Goal: Task Accomplishment & Management: Manage account settings

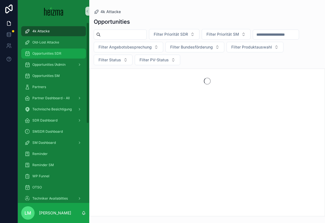
click at [37, 54] on span "Opportunities SDR" at bounding box center [46, 53] width 29 height 4
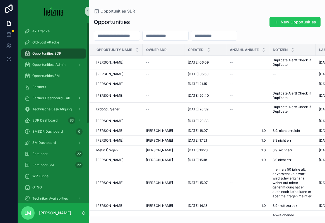
click at [115, 40] on div "scrollable content" at bounding box center [117, 36] width 46 height 10
click at [111, 36] on input "scrollable content" at bounding box center [117, 36] width 46 height 8
type input "****"
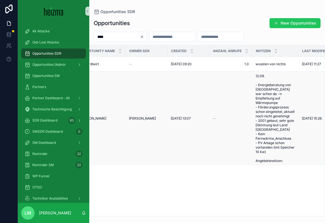
scroll to position [0, 9]
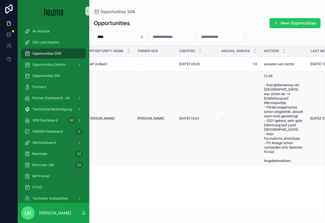
click at [99, 116] on span "Gernot Urdl" at bounding box center [101, 118] width 27 height 4
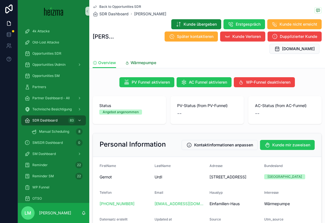
click at [133, 60] on span "Wärmepumpe" at bounding box center [143, 63] width 26 height 6
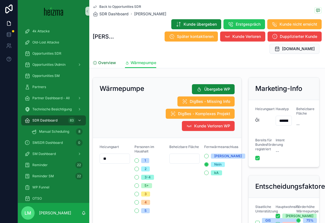
click at [102, 60] on span "Overview" at bounding box center [107, 63] width 18 height 6
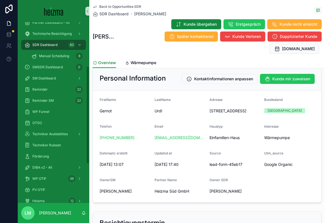
scroll to position [90, 0]
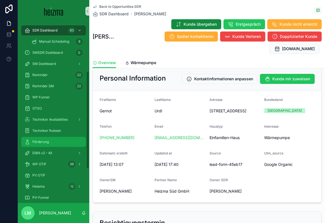
click at [42, 139] on div "Förderung" at bounding box center [54, 141] width 58 height 9
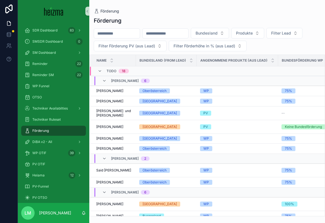
click at [110, 32] on input "scrollable content" at bounding box center [117, 34] width 46 height 8
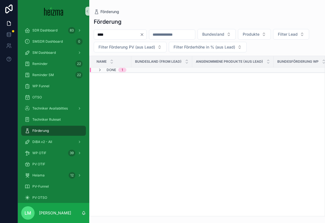
type input "****"
click at [111, 69] on span "Done" at bounding box center [110, 70] width 9 height 4
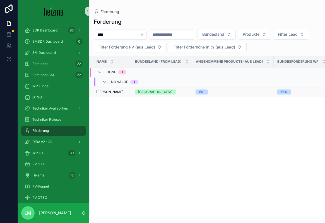
click at [106, 91] on span "Gernot Urdl" at bounding box center [109, 92] width 27 height 4
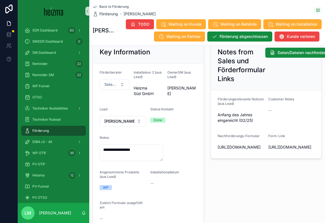
scroll to position [75, 0]
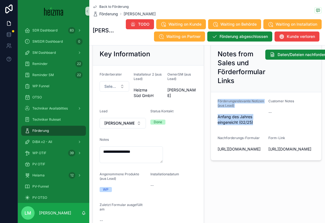
drag, startPoint x: 215, startPoint y: 101, endPoint x: 254, endPoint y: 123, distance: 45.1
click at [254, 123] on form "Förderungsrelevante Notizen (aus Lead) Anfang des Jahres eingereicht (02/25) Cu…" at bounding box center [266, 126] width 111 height 68
click at [254, 123] on span "Anfang des Jahres eingereicht (02/25)" at bounding box center [240, 119] width 46 height 11
drag, startPoint x: 254, startPoint y: 123, endPoint x: 224, endPoint y: 99, distance: 38.7
click at [224, 99] on div "Förderungsrelevante Notizen (aus Lead) Anfang des Jahres eingereicht (02/25)" at bounding box center [240, 113] width 46 height 28
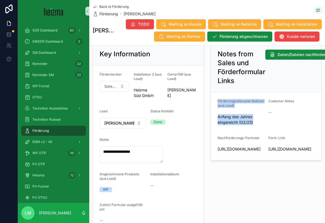
click at [219, 108] on div "Förderungsrelevante Notizen (aus Lead)" at bounding box center [240, 104] width 46 height 11
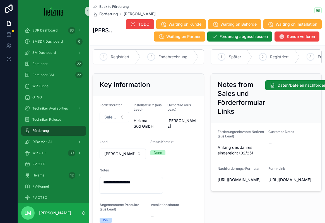
scroll to position [43, 0]
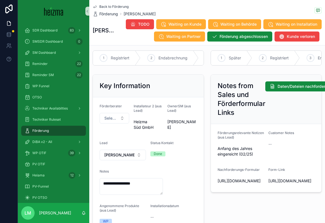
click at [220, 148] on span "Anfang des Jahres eingereicht (02/25)" at bounding box center [240, 151] width 46 height 11
drag, startPoint x: 220, startPoint y: 148, endPoint x: 254, endPoint y: 158, distance: 35.0
click at [254, 158] on div "Anfang des Jahres eingereicht (02/25)" at bounding box center [240, 151] width 46 height 14
drag, startPoint x: 254, startPoint y: 158, endPoint x: 224, endPoint y: 147, distance: 31.9
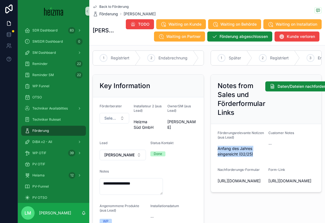
click at [224, 147] on div "Anfang des Jahres eingereicht (02/25)" at bounding box center [240, 151] width 46 height 14
click at [224, 147] on span "Anfang des Jahres eingereicht (02/25)" at bounding box center [240, 151] width 46 height 11
drag, startPoint x: 224, startPoint y: 147, endPoint x: 233, endPoint y: 150, distance: 10.1
click at [233, 150] on span "Anfang des Jahres eingereicht (02/25)" at bounding box center [240, 151] width 46 height 11
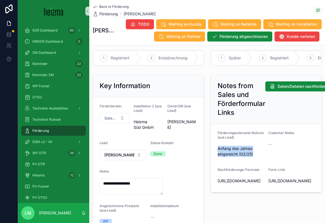
scroll to position [47, 0]
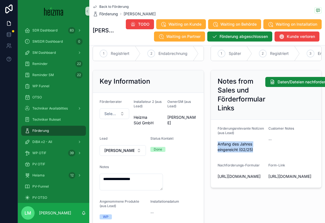
click at [233, 150] on span "Anfang des Jahres eingereicht (02/25)" at bounding box center [240, 146] width 46 height 11
drag, startPoint x: 256, startPoint y: 151, endPoint x: 214, endPoint y: 144, distance: 42.6
click at [214, 144] on form "Förderungsrelevante Notizen (aus Lead) Anfang des Jahres eingereicht (02/25) Cu…" at bounding box center [266, 154] width 111 height 68
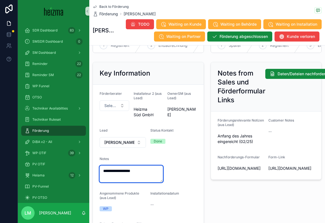
click at [144, 172] on textarea "**********" at bounding box center [131, 174] width 63 height 17
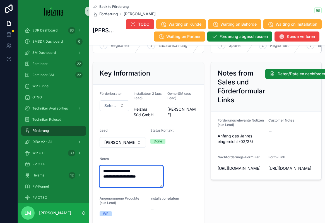
type textarea "**********"
click at [209, 161] on div "Notes from Sales und Förderformular Links Daten/Dateien nachfordern Förderungsr…" at bounding box center [266, 159] width 118 height 199
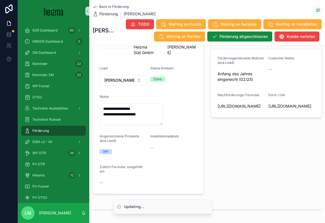
scroll to position [134, 0]
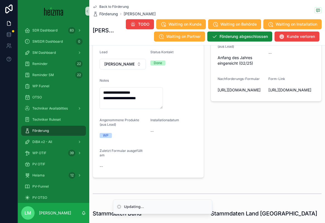
click at [102, 6] on span "Back to Förderung" at bounding box center [113, 6] width 29 height 4
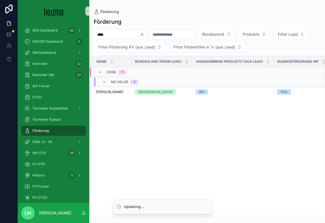
click at [144, 36] on icon "Clear" at bounding box center [142, 34] width 4 height 4
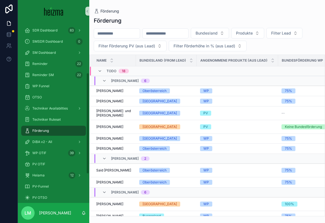
click at [120, 30] on input "scrollable content" at bounding box center [117, 34] width 46 height 8
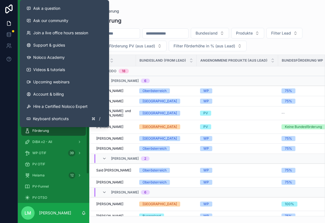
click at [9, 93] on div at bounding box center [9, 111] width 18 height 223
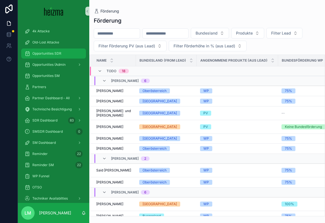
click at [44, 52] on span "Opportunities SDR" at bounding box center [46, 53] width 29 height 4
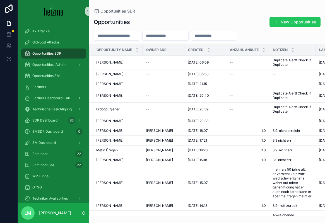
click at [117, 33] on input "scrollable content" at bounding box center [117, 36] width 46 height 8
type input "****"
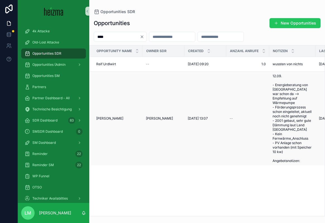
click at [102, 121] on td "Gernot Urdl Gernot Urdl" at bounding box center [115, 119] width 53 height 94
click at [102, 113] on td "Gernot Urdl Gernot Urdl" at bounding box center [115, 119] width 53 height 94
click at [104, 117] on span "Gernot Urdl" at bounding box center [109, 118] width 27 height 4
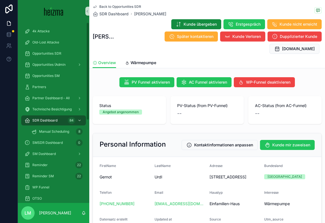
click at [101, 9] on div "Back to Opportunities SDR SDR Dashboard Gernot Urdl" at bounding box center [130, 10] width 74 height 12
click at [100, 4] on div "Back to Opportunities SDR SDR Dashboard Gernot Urdl Gernot Urdl Kunde übergeben…" at bounding box center [207, 28] width 229 height 57
click at [103, 7] on span "Back to Opportunities SDR" at bounding box center [120, 6] width 42 height 4
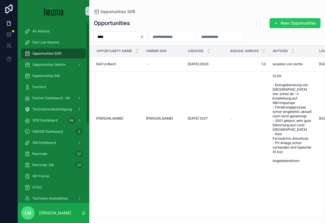
click at [107, 40] on input "****" at bounding box center [117, 37] width 46 height 8
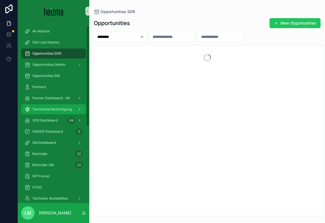
scroll to position [142, 0]
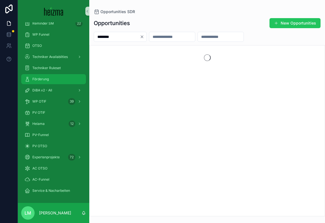
type input "********"
click at [42, 83] on div "Förderung" at bounding box center [54, 79] width 58 height 9
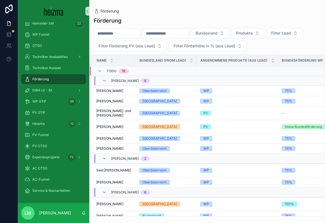
click at [129, 32] on input "scrollable content" at bounding box center [117, 34] width 46 height 8
type input "**********"
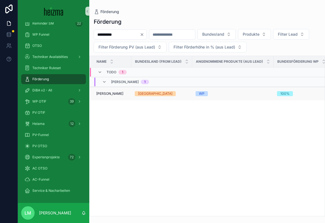
click at [114, 92] on span "[PERSON_NAME]" at bounding box center [109, 93] width 27 height 4
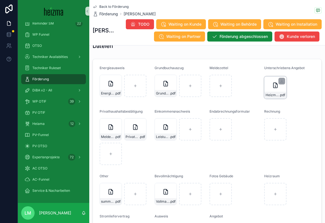
scroll to position [609, 0]
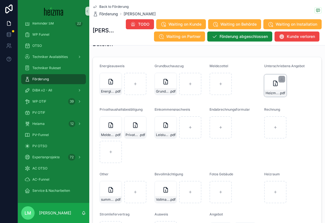
click at [270, 93] on div "Heizma-Annahme-Angebot-12.3.2025 .pdf" at bounding box center [275, 85] width 22 height 22
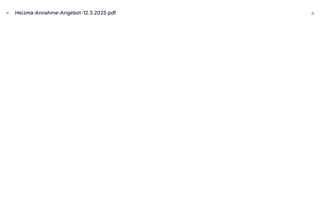
click at [8, 12] on icon "Close modal" at bounding box center [8, 13] width 4 height 4
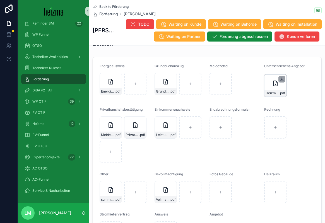
click at [281, 81] on icon "scrollable content" at bounding box center [281, 79] width 4 height 4
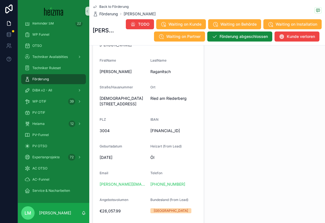
scroll to position [354, 0]
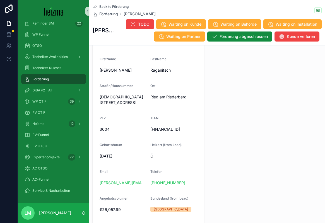
click at [177, 132] on span "[FINANCIAL_ID]" at bounding box center [173, 130] width 46 height 6
copy span "[FINANCIAL_ID]"
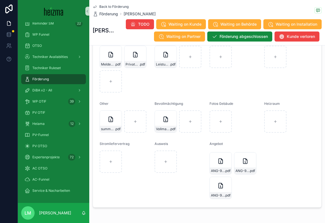
scroll to position [684, 0]
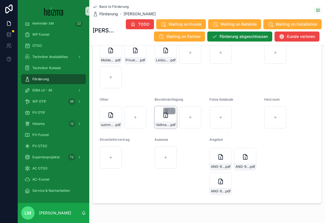
click at [162, 127] on span "Vollmacht-Service" at bounding box center [163, 125] width 14 height 4
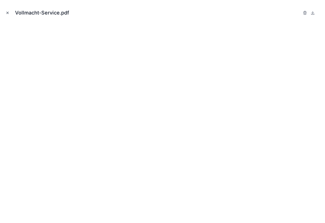
click at [8, 10] on button "Close modal" at bounding box center [7, 13] width 6 height 6
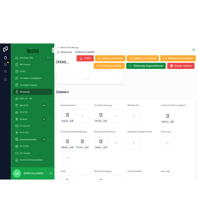
scroll to position [591, 0]
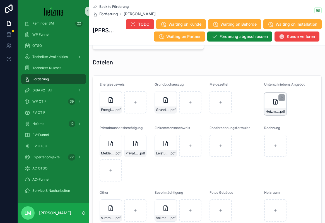
click at [277, 115] on div "Heizma-Annahme-Angebot-12.3.2025 .pdf" at bounding box center [275, 111] width 22 height 7
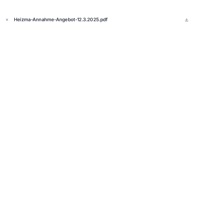
scroll to position [849, 0]
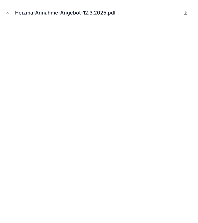
click at [7, 10] on button "Close modal" at bounding box center [7, 13] width 6 height 6
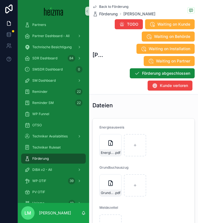
scroll to position [1190, 0]
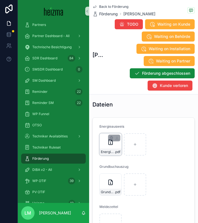
click at [112, 155] on div "Energieberatung-Protokoll-Raganitsch .pdf" at bounding box center [111, 152] width 22 height 7
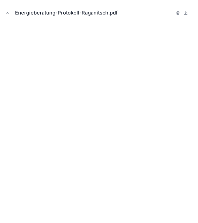
click at [6, 11] on icon "Close modal" at bounding box center [8, 13] width 4 height 4
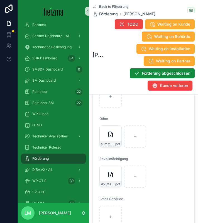
scroll to position [1541, 0]
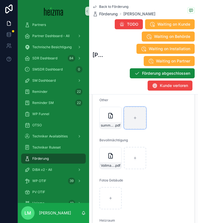
click at [134, 129] on div "scrollable content" at bounding box center [135, 118] width 22 height 22
type input "**********"
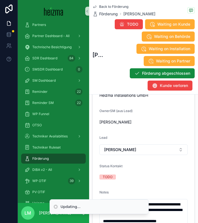
scroll to position [216, 0]
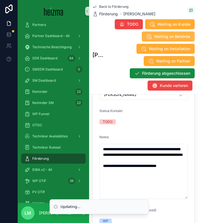
click at [173, 34] on span "Waiting on Behörde" at bounding box center [172, 37] width 36 height 6
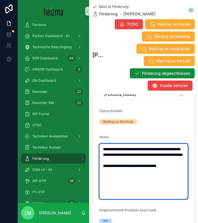
click at [138, 175] on textarea "**********" at bounding box center [144, 171] width 88 height 55
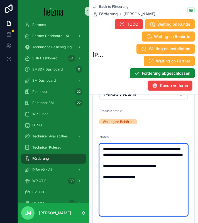
type textarea "**********"
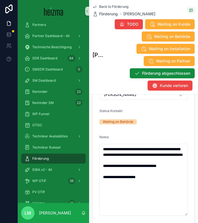
click at [105, 6] on span "Back to Förderung" at bounding box center [113, 6] width 29 height 4
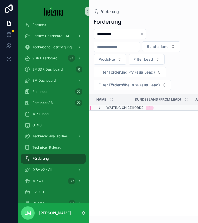
click at [106, 36] on input "**********" at bounding box center [117, 34] width 46 height 8
type input "*****"
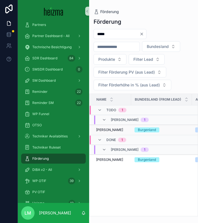
click at [115, 129] on span "Doris Zoder-Spalek" at bounding box center [109, 130] width 27 height 4
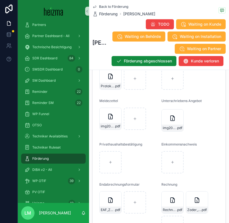
scroll to position [930, 0]
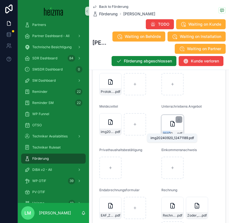
drag, startPoint x: 170, startPoint y: 131, endPoint x: 166, endPoint y: 112, distance: 19.5
click at [166, 115] on div "img20240920_12471189 .pdf" at bounding box center [173, 126] width 22 height 22
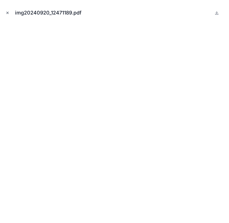
click at [9, 12] on icon "Close modal" at bounding box center [8, 13] width 4 height 4
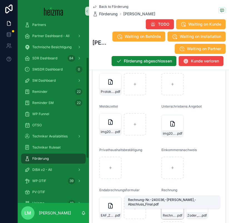
click at [175, 206] on div "Rechnung-Nr.-240036,-Zoder-Doris,-Abschluss_Final .pdf" at bounding box center [173, 208] width 22 height 22
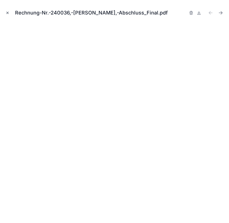
click at [8, 14] on icon "Close modal" at bounding box center [8, 13] width 4 height 4
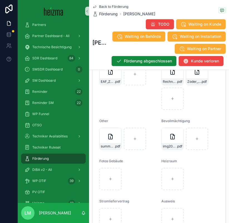
scroll to position [1066, 0]
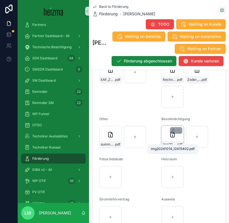
click at [173, 141] on div "img20241014_12415402 .pdf" at bounding box center [173, 144] width 22 height 7
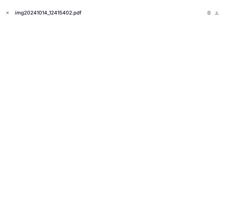
click at [7, 13] on icon "Close modal" at bounding box center [8, 13] width 2 height 2
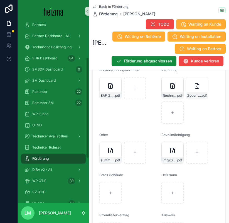
scroll to position [1035, 0]
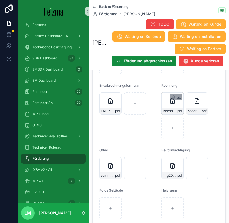
click at [180, 95] on icon "scrollable content" at bounding box center [179, 97] width 4 height 4
click at [204, 96] on icon "scrollable content" at bounding box center [204, 97] width 0 height 2
click at [192, 109] on span "Zoder_Überweisung" at bounding box center [195, 111] width 14 height 4
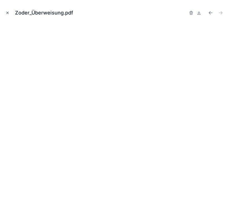
click at [6, 13] on icon "Close modal" at bounding box center [8, 13] width 4 height 4
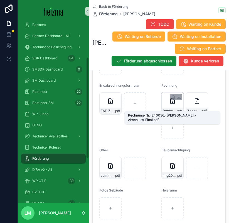
click at [171, 108] on div "Rechnung-Nr.-240036,-Zoder-Doris,-Abschluss_Final .pdf" at bounding box center [173, 111] width 22 height 7
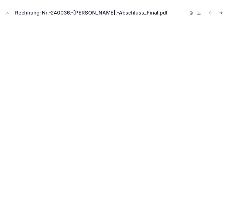
click at [223, 12] on icon "Next file" at bounding box center [221, 13] width 6 height 6
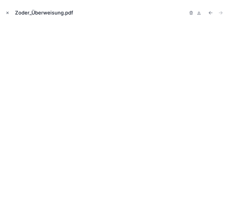
click at [8, 13] on icon "Close modal" at bounding box center [8, 13] width 4 height 4
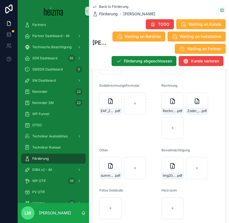
click at [113, 4] on span "Back to Förderung" at bounding box center [113, 6] width 29 height 4
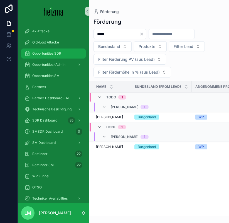
click at [41, 55] on span "Opportunities SDR" at bounding box center [46, 53] width 29 height 4
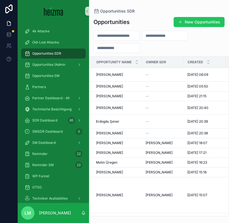
click at [60, 54] on span "Opportunities SDR" at bounding box center [46, 53] width 29 height 4
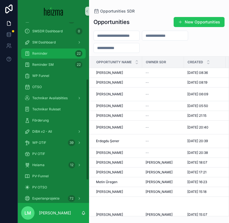
scroll to position [101, 0]
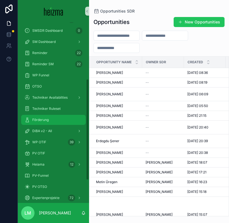
click at [49, 118] on div "Förderung" at bounding box center [54, 119] width 58 height 9
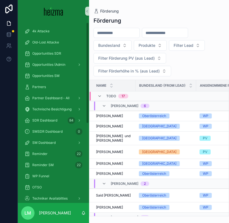
click at [113, 34] on input "scrollable content" at bounding box center [117, 33] width 46 height 8
type input "*****"
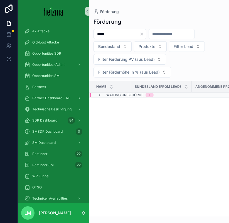
click at [151, 96] on span "1" at bounding box center [150, 95] width 8 height 4
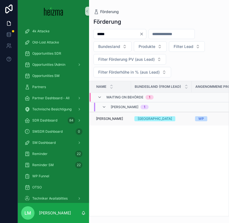
click at [109, 116] on td "Ingrid Schor Ingrid Schor" at bounding box center [110, 119] width 42 height 14
click at [109, 118] on span "Ingrid Schor" at bounding box center [109, 119] width 27 height 4
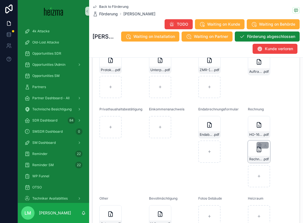
scroll to position [675, 0]
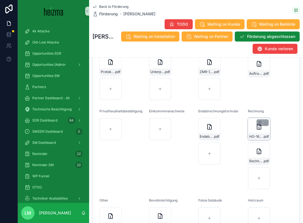
click at [248, 140] on div "HO-1660 .pdf" at bounding box center [259, 129] width 22 height 22
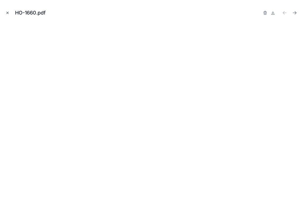
click at [7, 13] on icon "Close modal" at bounding box center [8, 13] width 2 height 2
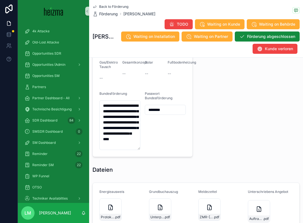
scroll to position [730, 0]
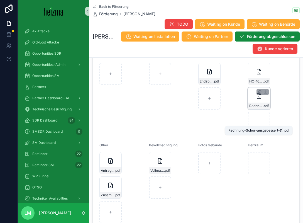
click at [258, 108] on span "Rechnung-Schor-ausgebessert-(1)" at bounding box center [256, 106] width 14 height 4
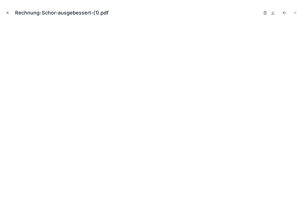
click at [6, 13] on icon "Close modal" at bounding box center [8, 13] width 4 height 4
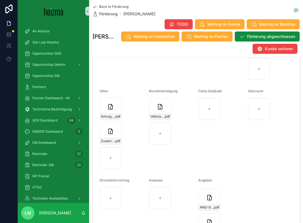
scroll to position [786, 0]
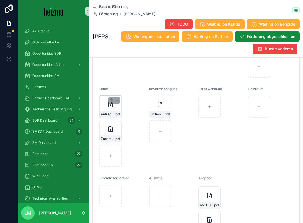
click at [109, 118] on div "Antrag-(5) .pdf" at bounding box center [111, 107] width 22 height 22
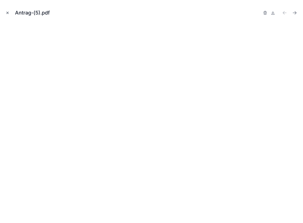
click at [7, 12] on icon "Close modal" at bounding box center [8, 13] width 4 height 4
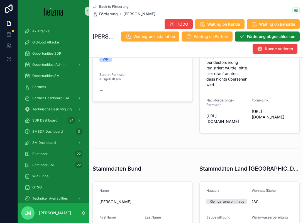
scroll to position [203, 0]
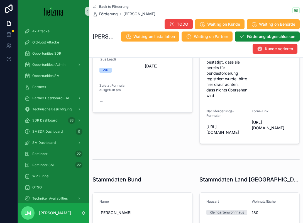
click at [124, 5] on span "Back to Förderung" at bounding box center [113, 6] width 29 height 4
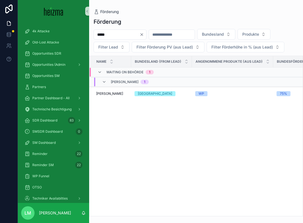
click at [120, 38] on div "*****" at bounding box center [120, 35] width 53 height 10
click at [117, 36] on input "*****" at bounding box center [117, 35] width 46 height 8
type input "********"
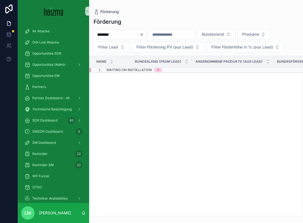
click at [114, 71] on span "Waiting on Installation" at bounding box center [128, 70] width 45 height 4
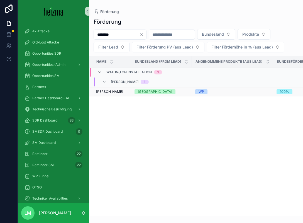
click at [112, 92] on span "Claudia Schaberl" at bounding box center [109, 91] width 27 height 4
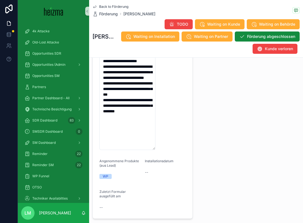
click at [115, 5] on span "Back to Förderung" at bounding box center [113, 6] width 29 height 4
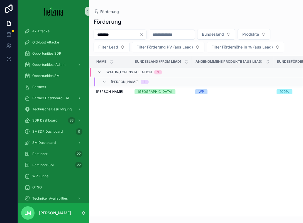
click at [105, 35] on input "********" at bounding box center [117, 35] width 46 height 8
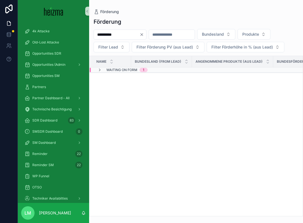
type input "**********"
click at [120, 69] on span "Waiting on Form" at bounding box center [121, 70] width 31 height 4
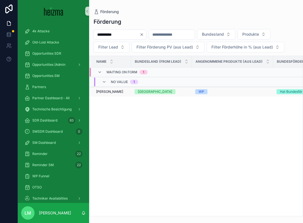
click at [111, 94] on td "Barbara Pototschnig Barbara Pototschnig" at bounding box center [110, 92] width 42 height 10
click at [106, 91] on span "[PERSON_NAME]" at bounding box center [109, 91] width 27 height 4
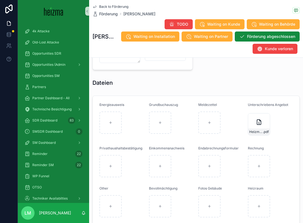
scroll to position [534, 0]
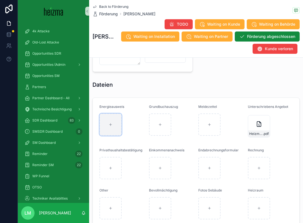
click at [114, 128] on div "scrollable content" at bounding box center [111, 124] width 22 height 22
type input "**********"
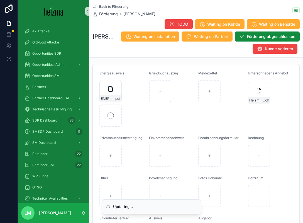
scroll to position [568, 0]
click at [251, 102] on div "Heizma_Dieter_Potot_02-09-2025-(1) .pdf" at bounding box center [259, 99] width 22 height 7
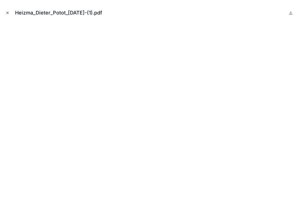
click at [7, 11] on icon "Close modal" at bounding box center [8, 13] width 4 height 4
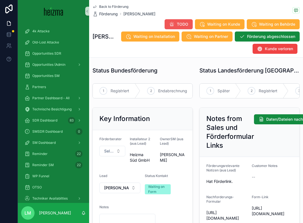
click at [175, 22] on button "TODO" at bounding box center [179, 24] width 28 height 10
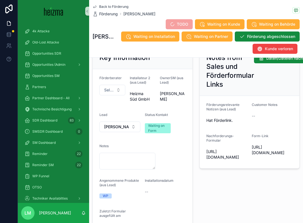
click at [127, 149] on div "Notes" at bounding box center [128, 147] width 56 height 7
click at [127, 151] on div "Notes" at bounding box center [128, 157] width 56 height 26
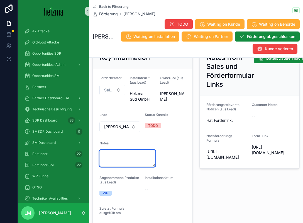
click at [116, 164] on textarea "scrollable content" at bounding box center [128, 158] width 56 height 17
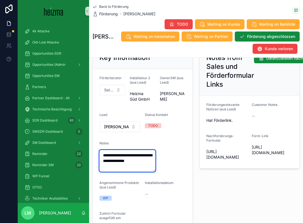
type textarea "**********"
click at [168, 172] on form "**********" at bounding box center [143, 154] width 100 height 171
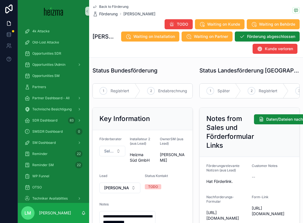
scroll to position [100, 0]
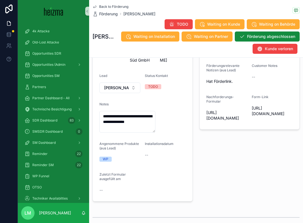
click at [121, 5] on span "Back to Förderung" at bounding box center [113, 6] width 29 height 4
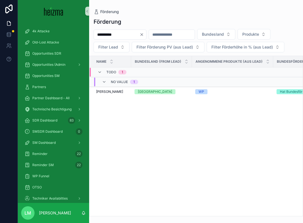
click at [144, 35] on icon "Clear" at bounding box center [142, 34] width 4 height 4
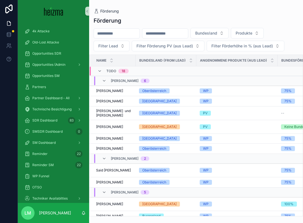
click at [123, 34] on input "scrollable content" at bounding box center [117, 34] width 46 height 8
type input "******"
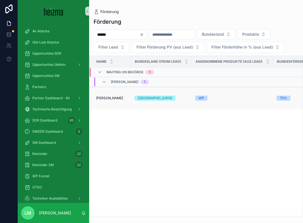
click at [104, 99] on span "Paul Kölbli" at bounding box center [109, 98] width 27 height 4
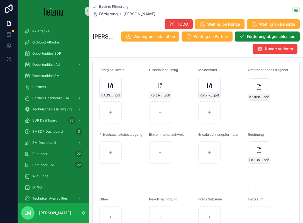
scroll to position [636, 0]
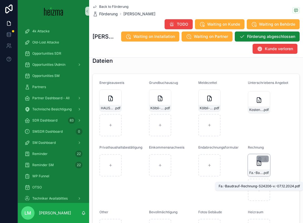
click at [255, 175] on span "Fa.-Baudrauf-Rechnung-S24206-v.-07.12.2024" at bounding box center [256, 173] width 14 height 4
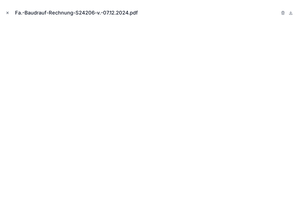
click at [5, 13] on button "Close modal" at bounding box center [7, 13] width 6 height 6
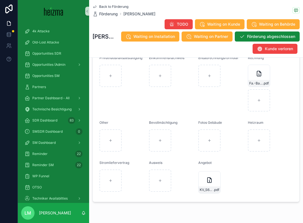
scroll to position [746, 0]
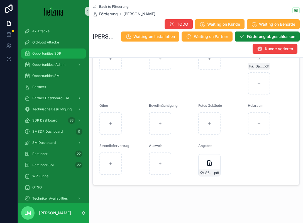
click at [42, 50] on div "Opportunities SDR" at bounding box center [54, 53] width 58 height 9
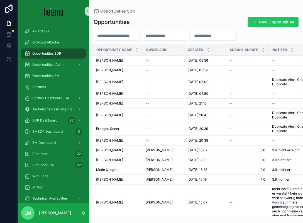
click at [111, 38] on input "scrollable content" at bounding box center [117, 36] width 46 height 8
click at [108, 37] on input "scrollable content" at bounding box center [117, 36] width 46 height 8
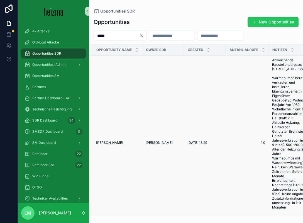
type input "*****"
click at [111, 145] on span "Mirko Heuegger" at bounding box center [109, 142] width 27 height 4
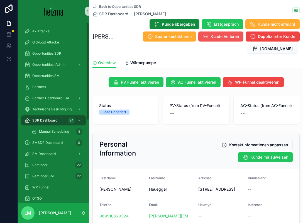
click at [234, 34] on span "Kunde Verloren" at bounding box center [225, 37] width 28 height 6
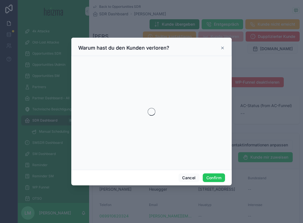
click at [224, 45] on div "Warum hast du den Kunden verloren?" at bounding box center [151, 48] width 147 height 7
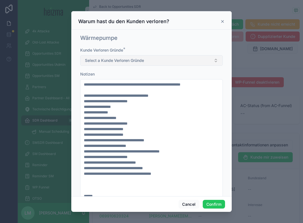
click at [130, 64] on button "Select a Kunde Verloren Gründe" at bounding box center [151, 60] width 143 height 11
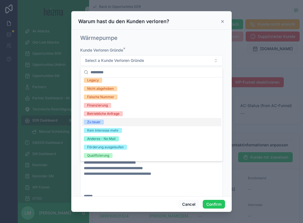
scroll to position [49, 0]
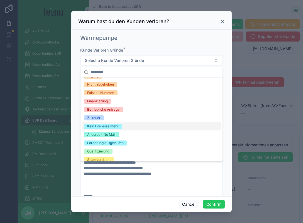
click at [100, 126] on div "Kein Interesse mehr" at bounding box center [103, 126] width 32 height 5
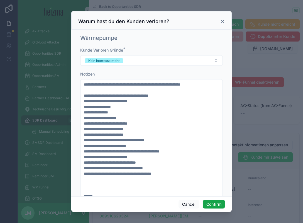
click at [217, 203] on button "Confirm" at bounding box center [214, 204] width 22 height 9
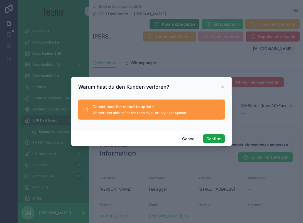
click at [214, 140] on button "Confirm" at bounding box center [214, 138] width 22 height 9
click at [213, 137] on button "Confirm" at bounding box center [214, 138] width 22 height 9
click at [222, 88] on icon at bounding box center [223, 87] width 2 height 2
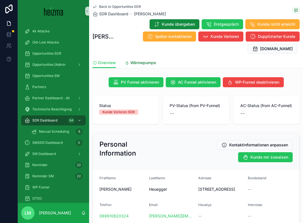
click at [142, 62] on span "Wärmepumpe" at bounding box center [143, 63] width 26 height 6
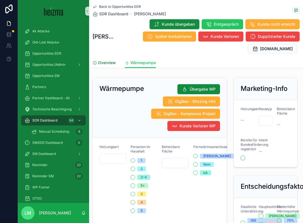
click at [102, 60] on span "Overview" at bounding box center [107, 63] width 18 height 6
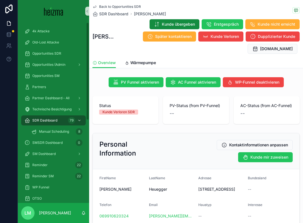
click at [2, 167] on div at bounding box center [9, 111] width 18 height 223
click at [118, 6] on span "Back to Opportunities SDR" at bounding box center [120, 6] width 42 height 4
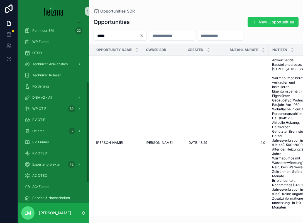
scroll to position [142, 0]
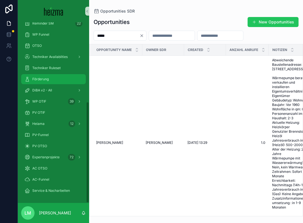
click at [49, 80] on div "Förderung" at bounding box center [54, 79] width 58 height 9
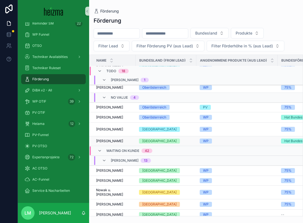
scroll to position [195, 0]
click at [112, 143] on span "[PERSON_NAME]" at bounding box center [109, 141] width 27 height 4
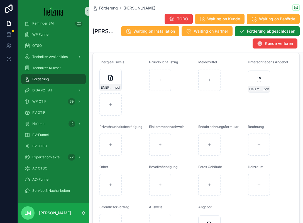
scroll to position [587, 0]
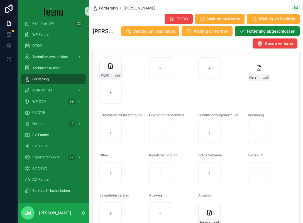
click at [111, 10] on span "Förderung" at bounding box center [108, 8] width 19 height 6
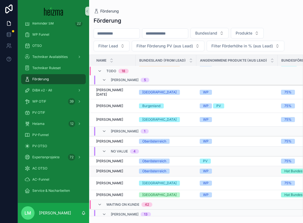
scroll to position [160, 0]
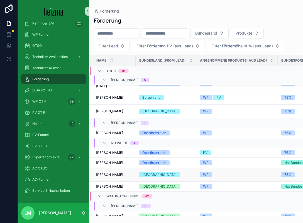
click at [100, 173] on span "Anita Habershuber" at bounding box center [109, 175] width 27 height 4
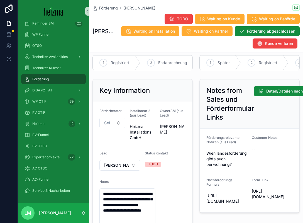
scroll to position [64, 0]
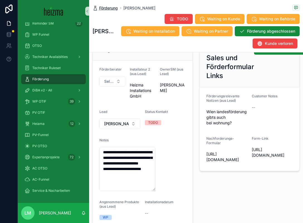
click at [104, 8] on span "Förderung" at bounding box center [108, 8] width 19 height 6
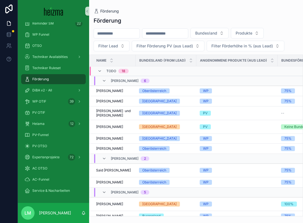
click at [120, 33] on input "scrollable content" at bounding box center [117, 34] width 46 height 8
type input "*****"
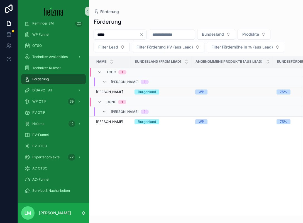
click at [114, 92] on span "Doris Zoder-Spalek" at bounding box center [109, 92] width 27 height 4
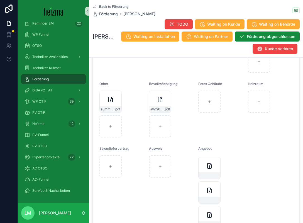
scroll to position [747, 0]
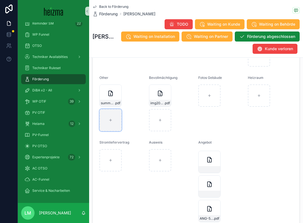
click at [109, 131] on div "scrollable content" at bounding box center [111, 120] width 22 height 22
type input "**********"
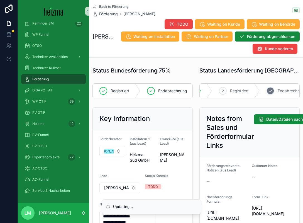
scroll to position [0, 35]
click at [280, 92] on span "Endabrechnung" at bounding box center [285, 91] width 29 height 6
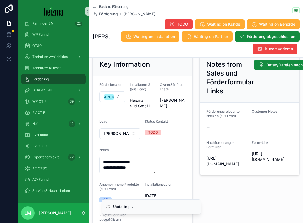
scroll to position [87, 0]
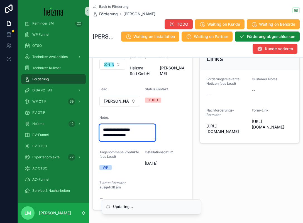
click at [145, 133] on textarea "**********" at bounding box center [128, 132] width 56 height 17
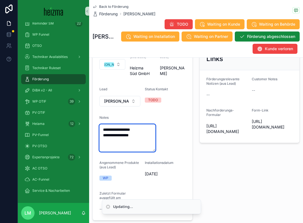
scroll to position [0, 0]
drag, startPoint x: 102, startPoint y: 129, endPoint x: 176, endPoint y: 131, distance: 73.3
click at [176, 131] on form "**********" at bounding box center [143, 131] width 100 height 177
click at [142, 145] on textarea "**********" at bounding box center [128, 137] width 56 height 27
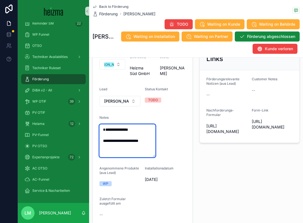
type textarea "**********"
click at [190, 140] on form "**********" at bounding box center [143, 134] width 100 height 182
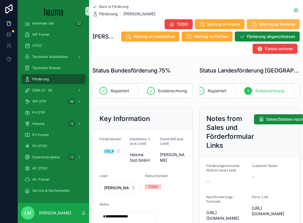
click at [271, 25] on span "Waiting on Behörde" at bounding box center [277, 24] width 36 height 6
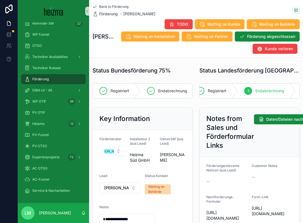
click at [123, 6] on span "Back to Förderung" at bounding box center [113, 6] width 29 height 4
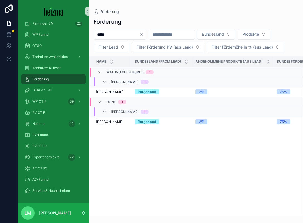
click at [144, 33] on icon "Clear" at bounding box center [142, 34] width 4 height 4
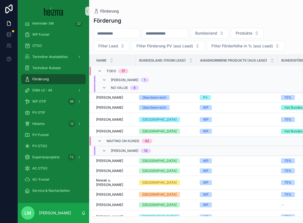
scroll to position [197, 1]
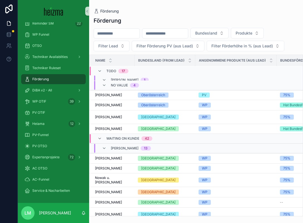
click at [106, 138] on div "Waiting on Kunde 42" at bounding box center [125, 138] width 55 height 9
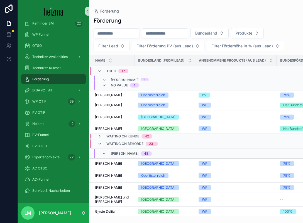
click at [105, 142] on div "Waiting on Behörde 231" at bounding box center [128, 143] width 60 height 9
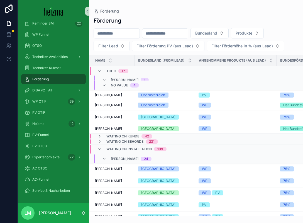
click at [106, 146] on div "Waiting on Installation 109" at bounding box center [132, 149] width 69 height 9
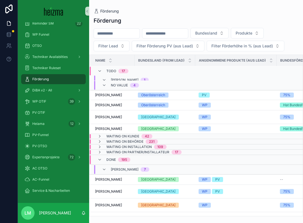
click at [107, 155] on div "Done 195" at bounding box center [118, 159] width 24 height 9
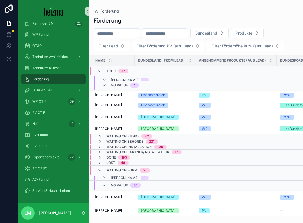
click at [106, 166] on div "Waiting on Form 57" at bounding box center [124, 170] width 53 height 9
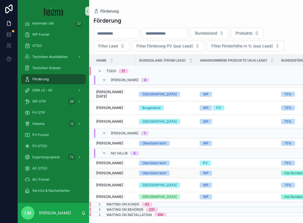
scroll to position [141, 0]
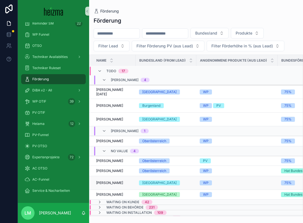
click at [114, 181] on span "Anita Habershuber" at bounding box center [109, 183] width 27 height 4
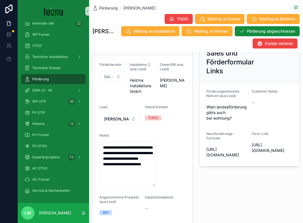
scroll to position [58, 0]
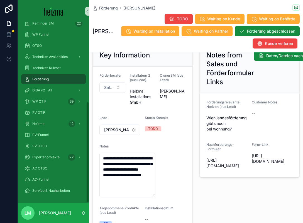
click at [70, 78] on div "Förderung" at bounding box center [54, 79] width 58 height 9
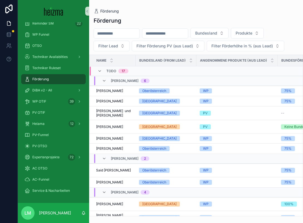
click at [116, 37] on div "scrollable content" at bounding box center [117, 33] width 46 height 10
click at [113, 35] on input "scrollable content" at bounding box center [117, 34] width 46 height 8
type input "********"
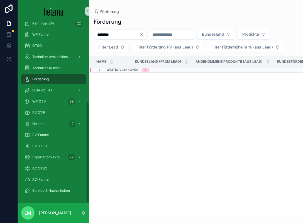
click at [103, 68] on div "Waiting on Kunde 1" at bounding box center [124, 70] width 52 height 4
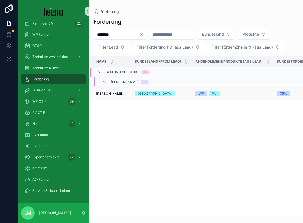
click at [101, 93] on span "Gülcan Baglayan" at bounding box center [109, 93] width 27 height 4
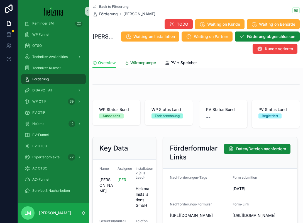
click at [141, 60] on link "Wärmepumpe" at bounding box center [140, 63] width 31 height 11
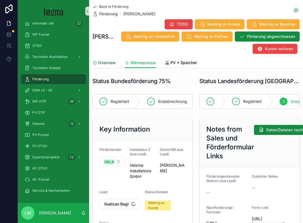
click at [109, 65] on span "Overview" at bounding box center [107, 63] width 18 height 6
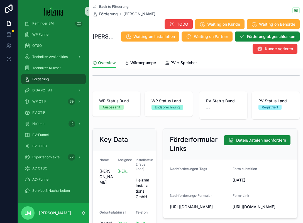
scroll to position [9, 0]
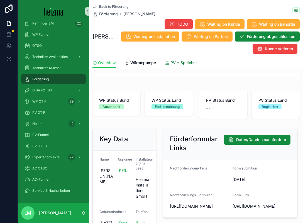
click at [185, 64] on span "PV + Speicher" at bounding box center [184, 63] width 26 height 6
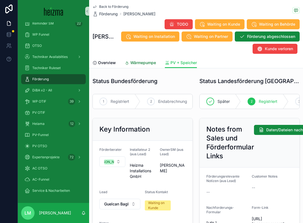
click at [138, 64] on span "Wärmepumpe" at bounding box center [143, 63] width 26 height 6
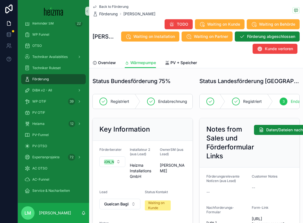
click at [108, 5] on span "Back to Förderung" at bounding box center [113, 6] width 29 height 4
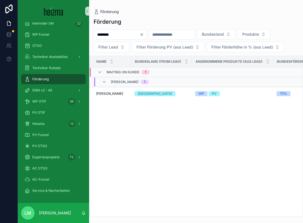
click at [146, 34] on button "Clear" at bounding box center [143, 34] width 7 height 4
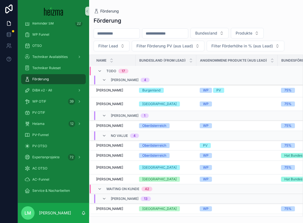
scroll to position [166, 0]
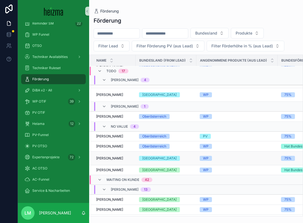
click at [108, 156] on span "Anita Habershuber" at bounding box center [109, 158] width 27 height 4
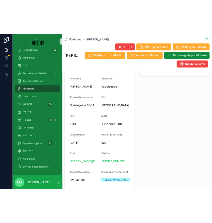
scroll to position [342, 0]
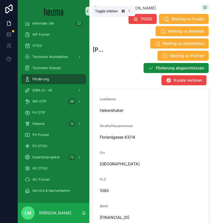
click at [88, 10] on icon "scrollable content" at bounding box center [87, 11] width 4 height 4
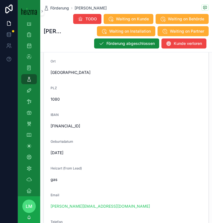
scroll to position [719, 0]
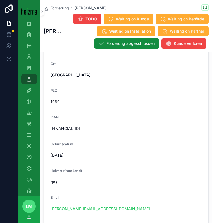
click at [79, 129] on span "AT061420020010382905" at bounding box center [125, 129] width 151 height 6
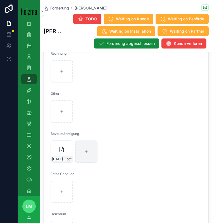
scroll to position [1528, 0]
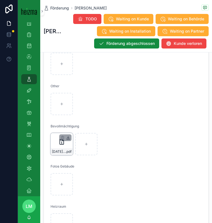
click at [67, 137] on icon "scrollable content" at bounding box center [68, 137] width 4 height 4
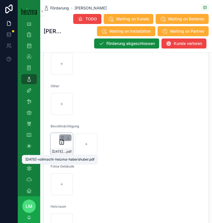
click at [64, 152] on span "25-08-24-vollmacht-heizma-habershuber" at bounding box center [59, 151] width 14 height 4
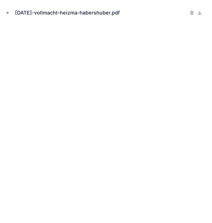
click at [6, 15] on button "Close modal" at bounding box center [7, 13] width 6 height 6
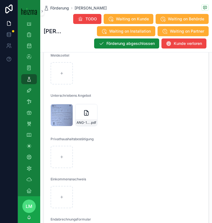
scroll to position [1308, 0]
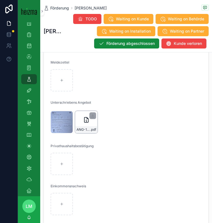
click at [84, 126] on div "ANG-11857-Schleining-2025-07-21-(1)-(1) .pdf" at bounding box center [86, 122] width 22 height 22
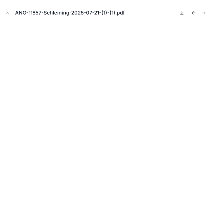
click at [193, 13] on icon "Previous file" at bounding box center [193, 13] width 6 height 6
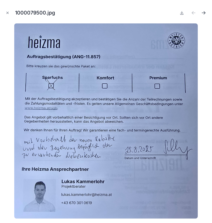
click at [203, 12] on icon "Next file" at bounding box center [203, 13] width 6 height 6
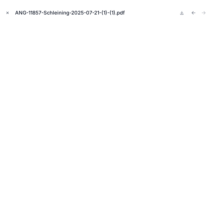
click at [9, 13] on icon "Close modal" at bounding box center [8, 13] width 4 height 4
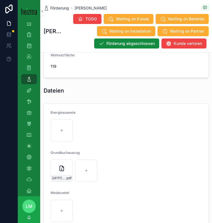
scroll to position [1175, 0]
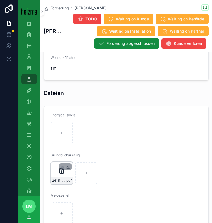
click at [67, 166] on icon "scrollable content" at bounding box center [68, 166] width 4 height 4
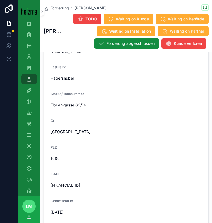
scroll to position [675, 0]
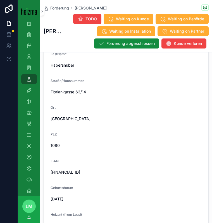
click at [55, 175] on span "AT061420020010382905" at bounding box center [125, 172] width 151 height 6
copy span "AT061420020010382905"
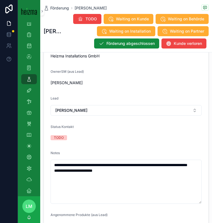
scroll to position [158, 0]
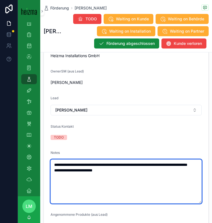
click at [116, 185] on textarea "**********" at bounding box center [125, 181] width 151 height 44
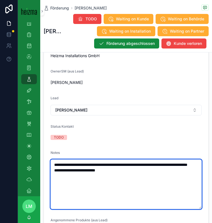
paste textarea "**********"
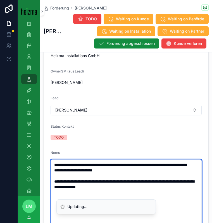
click at [85, 183] on textarea "**********" at bounding box center [125, 200] width 151 height 83
drag, startPoint x: 119, startPoint y: 177, endPoint x: 53, endPoint y: 177, distance: 65.8
click at [53, 177] on textarea "**********" at bounding box center [125, 200] width 151 height 83
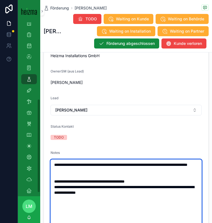
type textarea "**********"
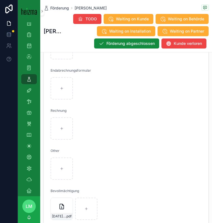
scroll to position [1521, 0]
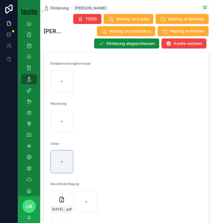
click at [65, 168] on div "scrollable content" at bounding box center [61, 162] width 22 height 22
type input "**********"
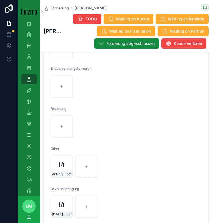
scroll to position [1529, 0]
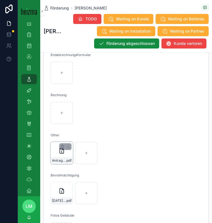
click at [60, 156] on div "Antrag-(5) .pdf" at bounding box center [61, 153] width 22 height 22
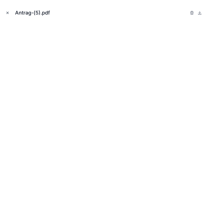
click at [7, 13] on icon "Close modal" at bounding box center [8, 13] width 4 height 4
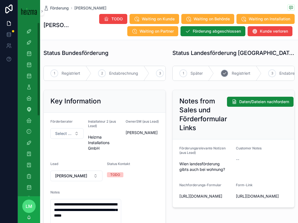
click at [221, 74] on div "2" at bounding box center [225, 73] width 8 height 8
click at [70, 132] on span "Select a Förderberater" at bounding box center [63, 134] width 17 height 6
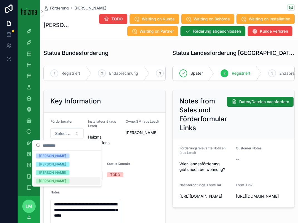
click at [60, 179] on div "[PERSON_NAME]" at bounding box center [52, 181] width 27 height 5
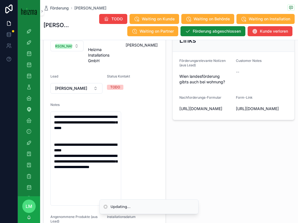
scroll to position [108, 0]
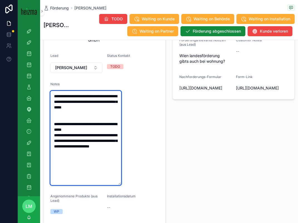
drag, startPoint x: 64, startPoint y: 98, endPoint x: 46, endPoint y: 97, distance: 18.1
click at [46, 97] on form "**********" at bounding box center [105, 126] width 122 height 245
type textarea "**********"
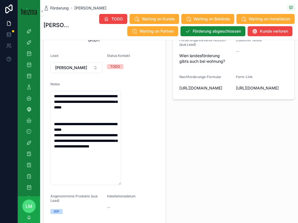
click at [176, 145] on div "Notes from Sales und Förderformular Links Daten/Dateien nachfordern Förderungsr…" at bounding box center [233, 115] width 129 height 272
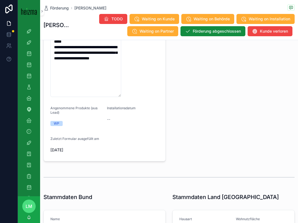
scroll to position [0, 0]
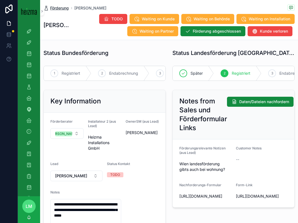
click at [58, 10] on span "Förderung" at bounding box center [59, 8] width 19 height 6
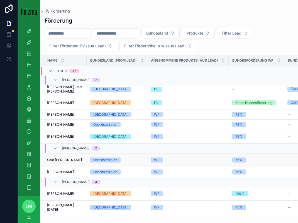
scroll to position [24, 0]
click at [66, 137] on span "Anita Habershuber" at bounding box center [60, 136] width 27 height 4
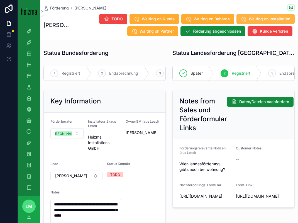
click at [250, 22] on button "Waiting on Installation" at bounding box center [266, 19] width 58 height 10
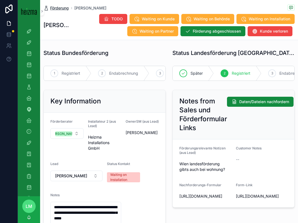
click at [64, 10] on span "Förderung" at bounding box center [59, 8] width 19 height 6
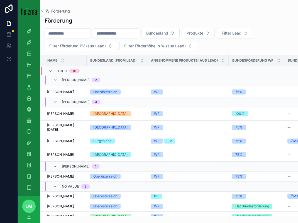
scroll to position [94, 0]
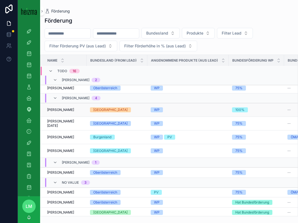
click at [62, 112] on td "Renate Schleifer Renate Schleifer" at bounding box center [63, 110] width 46 height 14
click at [61, 110] on span "Renate Schleifer" at bounding box center [60, 110] width 27 height 4
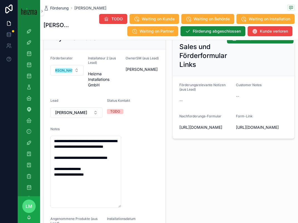
scroll to position [89, 0]
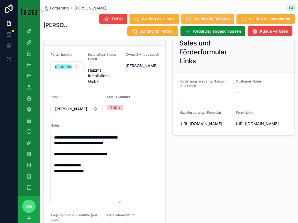
click at [221, 21] on span "Waiting on Behörde" at bounding box center [212, 19] width 36 height 6
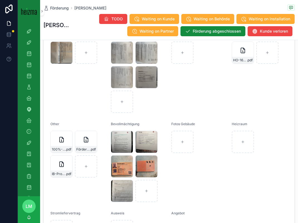
scroll to position [721, 0]
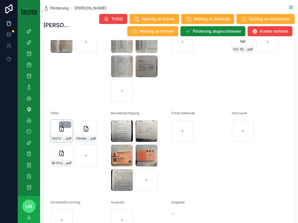
click at [62, 136] on div "100%-Schleifer .pdf" at bounding box center [62, 138] width 22 height 7
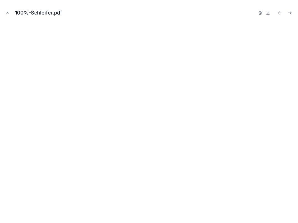
click at [4, 10] on button "Close modal" at bounding box center [7, 13] width 6 height 6
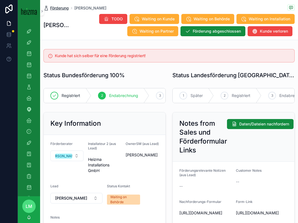
click at [63, 8] on span "Förderung" at bounding box center [59, 8] width 19 height 6
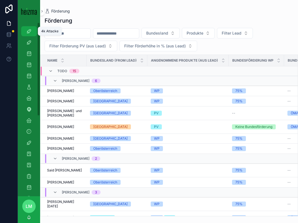
click at [30, 35] on div "4k Attacke" at bounding box center [29, 31] width 9 height 9
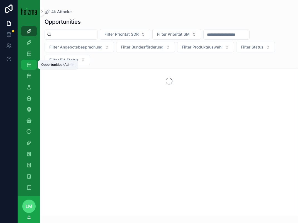
click at [30, 62] on icon "scrollable content" at bounding box center [29, 65] width 6 height 6
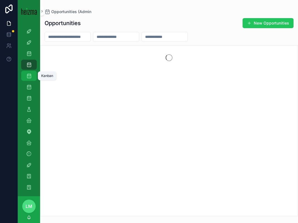
click at [30, 73] on div "Kanban" at bounding box center [29, 75] width 9 height 9
click at [30, 86] on icon "scrollable content" at bounding box center [29, 87] width 6 height 6
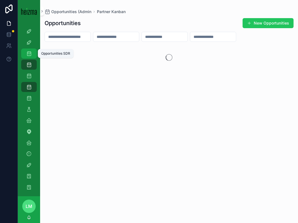
click at [29, 51] on icon "scrollable content" at bounding box center [29, 54] width 6 height 6
click at [32, 53] on div "Opportunities SDR" at bounding box center [29, 53] width 9 height 9
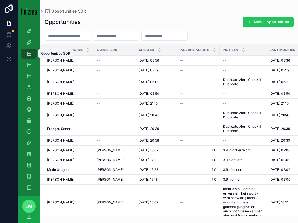
click at [32, 53] on div "Opportunities SDR" at bounding box center [29, 53] width 9 height 9
click at [60, 36] on input "scrollable content" at bounding box center [68, 36] width 46 height 8
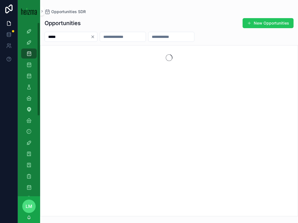
type input "*****"
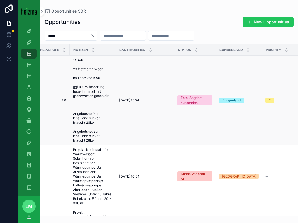
scroll to position [0, 164]
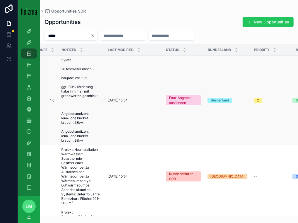
click at [91, 86] on span "1.9 mb 28 festmeter misch - baujahr: vor 1950 ggf 100% förderung - habe ihm mai…" at bounding box center [81, 100] width 40 height 85
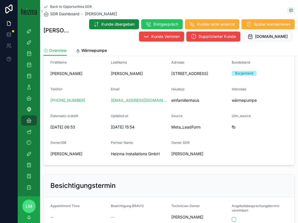
scroll to position [95, 0]
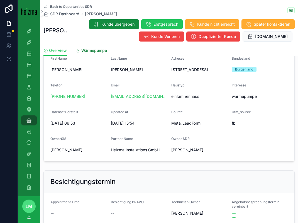
click at [86, 47] on link "Wärmepumpe" at bounding box center [91, 50] width 31 height 11
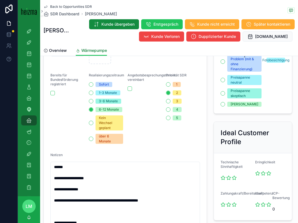
scroll to position [371, 0]
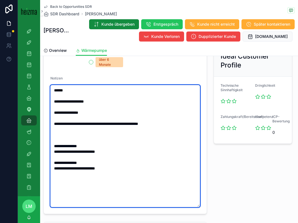
click at [139, 164] on textarea "**********" at bounding box center [125, 146] width 150 height 122
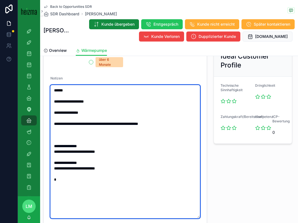
paste textarea "**********"
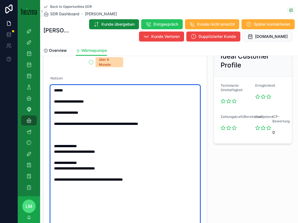
type textarea "**********"
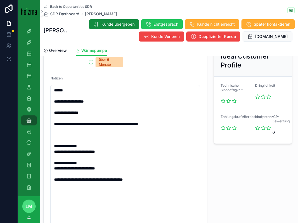
click at [238, 161] on div "**********" at bounding box center [252, 1] width 85 height 618
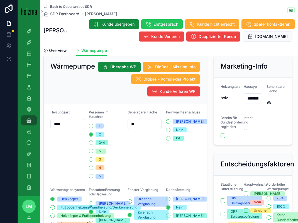
scroll to position [0, 0]
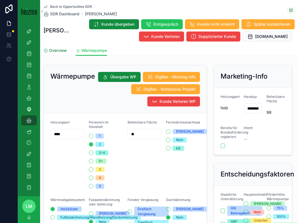
click at [57, 53] on span "Overview" at bounding box center [58, 51] width 18 height 6
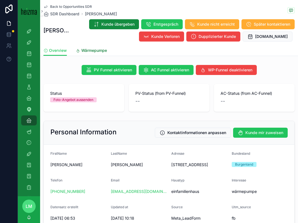
click at [83, 50] on span "Wärmepumpe" at bounding box center [94, 51] width 26 height 6
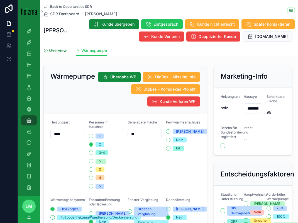
click at [57, 48] on span "Overview" at bounding box center [58, 51] width 18 height 6
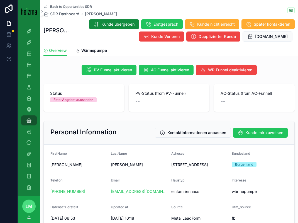
click at [60, 3] on div "Back to Opportunities SDR SDR Dashboard Franz Mayer Franz Mayer Kunde übergeben…" at bounding box center [168, 22] width 251 height 45
click at [60, 5] on span "Back to Opportunities SDR" at bounding box center [71, 6] width 42 height 4
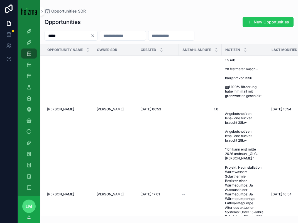
click at [130, 22] on div "Opportunities New Opportunities" at bounding box center [169, 22] width 249 height 11
click at [95, 37] on icon "Clear" at bounding box center [93, 35] width 4 height 4
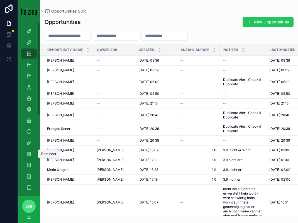
click at [33, 92] on div "Partners" at bounding box center [29, 86] width 22 height 11
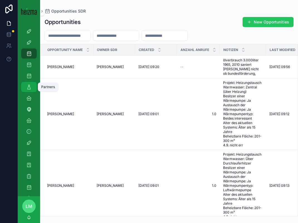
click at [31, 84] on icon "scrollable content" at bounding box center [29, 87] width 6 height 6
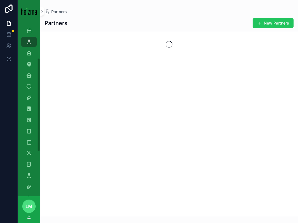
scroll to position [70, 0]
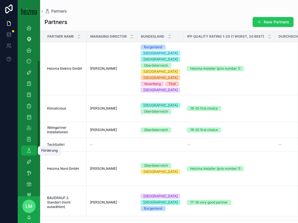
click at [30, 149] on icon "scrollable content" at bounding box center [29, 151] width 6 height 6
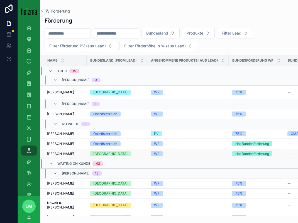
scroll to position [153, 0]
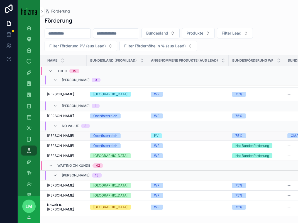
click at [61, 135] on td "Franz Kollmann Franz Kollmann" at bounding box center [63, 136] width 46 height 10
click at [56, 134] on span "Franz Kollmann" at bounding box center [60, 136] width 27 height 4
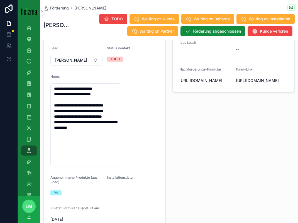
scroll to position [129, 0]
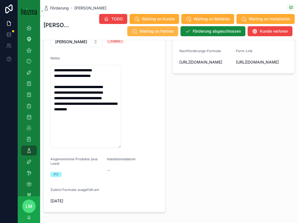
click at [154, 30] on span "Waiting on Partner" at bounding box center [157, 31] width 34 height 6
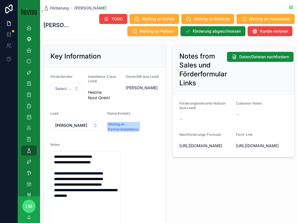
scroll to position [0, 0]
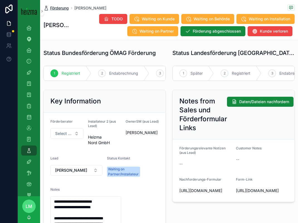
click at [55, 7] on span "Förderung" at bounding box center [59, 8] width 19 height 6
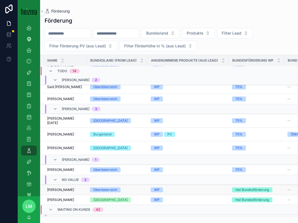
scroll to position [85, 0]
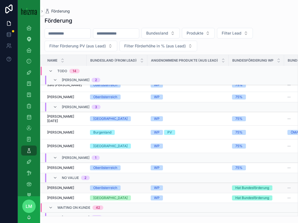
click at [62, 186] on span "[PERSON_NAME]" at bounding box center [60, 188] width 27 height 4
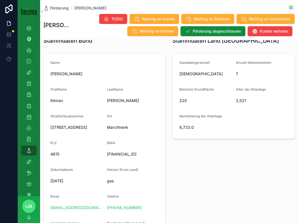
scroll to position [307, 0]
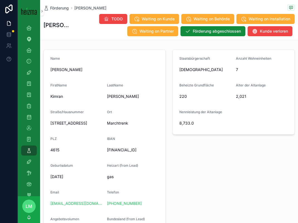
click at [61, 71] on span "[PERSON_NAME]" at bounding box center [104, 70] width 108 height 6
copy span "[PERSON_NAME]"
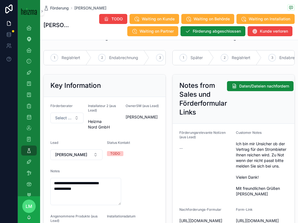
scroll to position [25, 0]
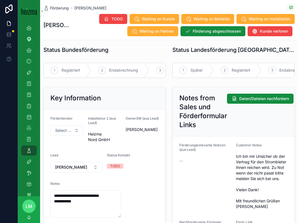
click at [58, 3] on div "Förderung Kimran Borchashvili Kimran Borchashvili TODO Waiting on Kunde Waiting…" at bounding box center [168, 20] width 251 height 40
click at [59, 5] on div "Förderung Kimran Borchashvili" at bounding box center [168, 7] width 251 height 7
click at [58, 7] on span "Förderung" at bounding box center [59, 8] width 19 height 6
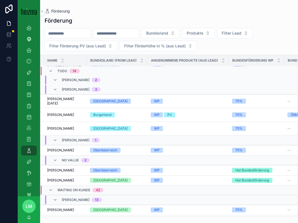
scroll to position [112, 0]
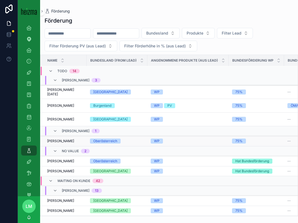
click at [65, 139] on span "[PERSON_NAME]" at bounding box center [60, 141] width 27 height 4
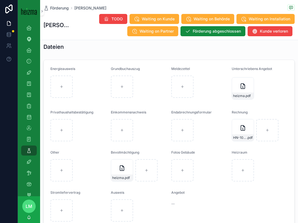
scroll to position [629, 0]
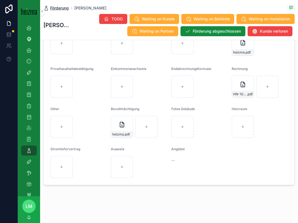
click at [59, 6] on span "Förderung" at bounding box center [59, 8] width 19 height 6
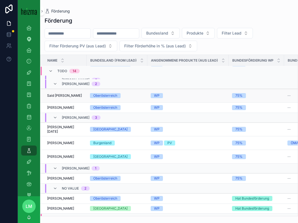
scroll to position [80, 0]
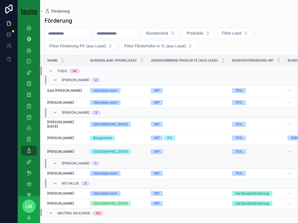
click at [62, 149] on span "Rudolf Vogt" at bounding box center [60, 151] width 27 height 4
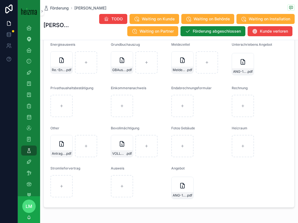
scroll to position [654, 0]
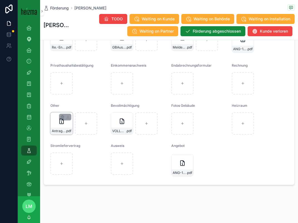
click at [64, 128] on div "Antrag-(18) .pdf" at bounding box center [62, 131] width 22 height 7
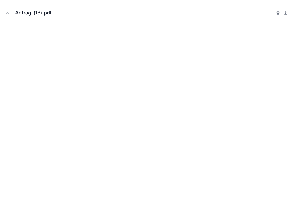
click at [9, 13] on icon "Close modal" at bounding box center [8, 13] width 4 height 4
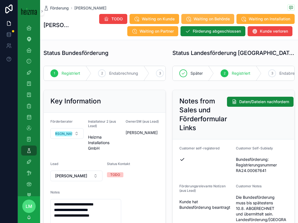
click at [186, 16] on button "Waiting on Behörde" at bounding box center [207, 19] width 53 height 10
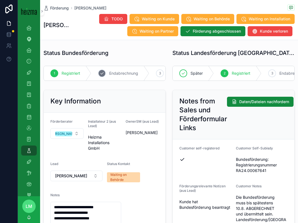
click at [109, 72] on div "2 Endabrechnung" at bounding box center [120, 73] width 58 height 14
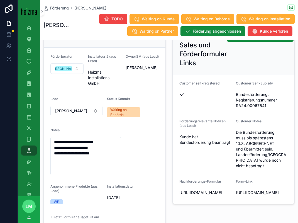
scroll to position [96, 0]
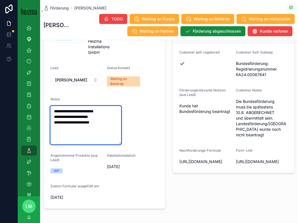
click at [116, 129] on textarea "**********" at bounding box center [85, 125] width 71 height 38
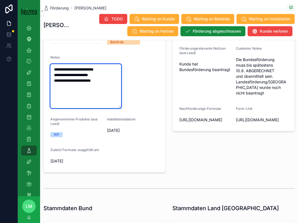
scroll to position [142, 0]
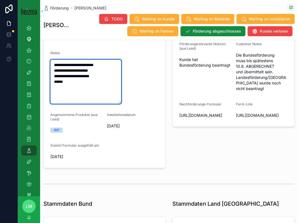
click at [60, 82] on textarea "**********" at bounding box center [85, 82] width 71 height 44
click at [75, 82] on textarea "**********" at bounding box center [85, 82] width 71 height 44
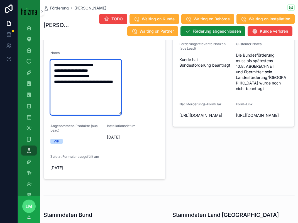
click at [77, 86] on textarea "**********" at bounding box center [85, 87] width 71 height 55
type textarea "**********"
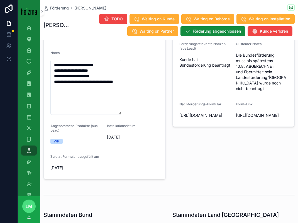
click at [135, 88] on form "**********" at bounding box center [105, 74] width 122 height 209
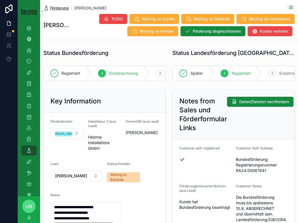
click at [62, 7] on span "Förderung" at bounding box center [59, 8] width 19 height 6
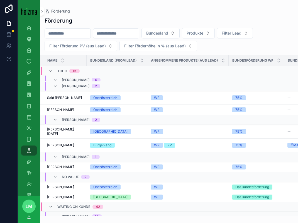
scroll to position [85, 0]
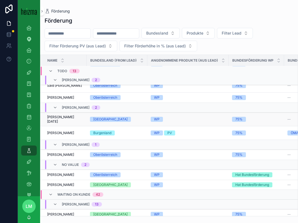
click at [73, 117] on span "[PERSON_NAME][DATE]" at bounding box center [65, 119] width 36 height 9
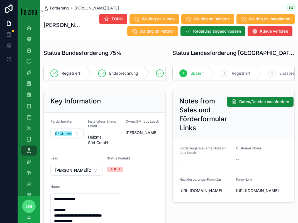
click at [56, 10] on span "Förderung" at bounding box center [59, 8] width 19 height 6
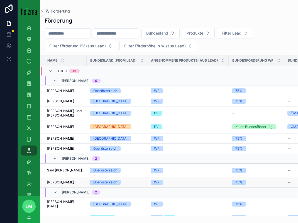
click at [65, 148] on span "[PERSON_NAME]" at bounding box center [60, 148] width 27 height 4
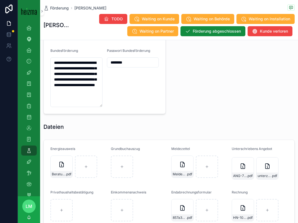
scroll to position [521, 0]
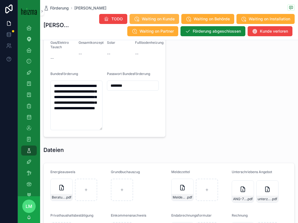
click at [158, 17] on span "Waiting on Kunde" at bounding box center [158, 19] width 33 height 6
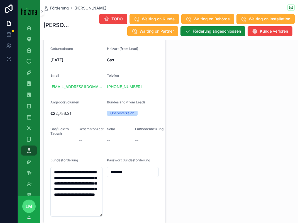
scroll to position [265, 0]
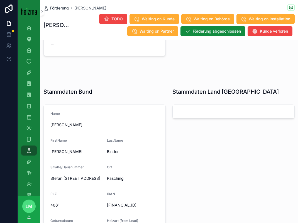
click at [57, 6] on span "Förderung" at bounding box center [59, 8] width 19 height 6
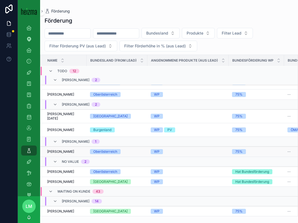
scroll to position [77, 0]
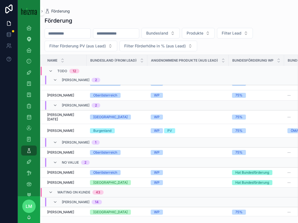
click at [58, 190] on span "Waiting on Kunde" at bounding box center [73, 192] width 33 height 4
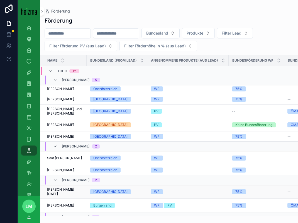
scroll to position [0, 0]
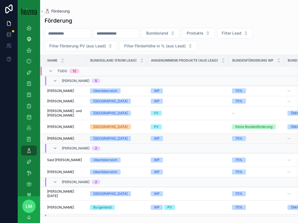
click at [57, 139] on span "[PERSON_NAME]" at bounding box center [60, 138] width 27 height 4
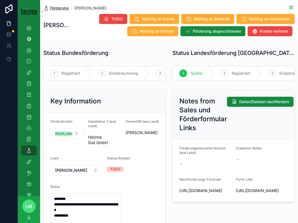
click at [58, 7] on span "Förderung" at bounding box center [59, 8] width 19 height 6
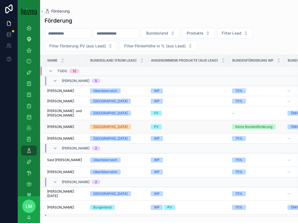
click at [58, 127] on span "[PERSON_NAME]" at bounding box center [60, 127] width 27 height 4
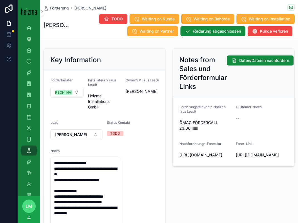
scroll to position [71, 0]
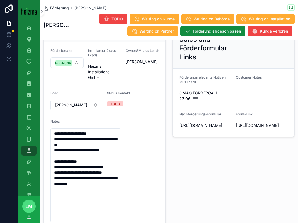
click at [61, 9] on span "Förderung" at bounding box center [59, 8] width 19 height 6
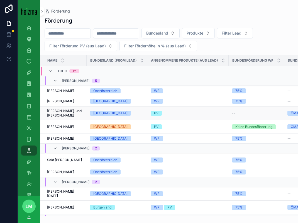
click at [55, 117] on span "Franz und Bärbl Laßnig" at bounding box center [65, 113] width 36 height 9
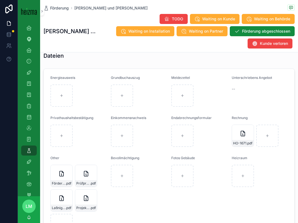
scroll to position [672, 0]
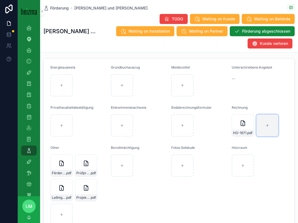
click at [266, 123] on icon "scrollable content" at bounding box center [268, 125] width 4 height 4
type input "**********"
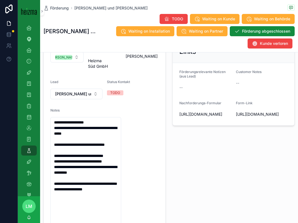
scroll to position [0, 0]
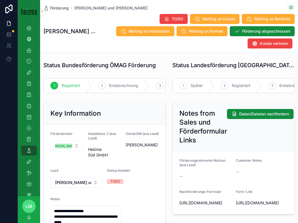
click at [98, 76] on div "1 Registriert 2 Endabrechnung 3 Positiv Beurteilt 4 Ausbezahlt" at bounding box center [104, 86] width 129 height 20
click at [108, 78] on div "2 Endabrechnung" at bounding box center [120, 85] width 58 height 14
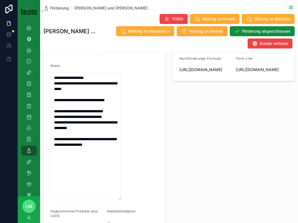
scroll to position [123, 0]
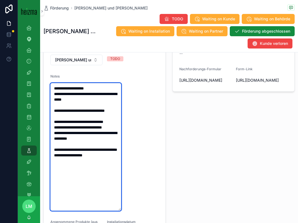
drag, startPoint x: 87, startPoint y: 86, endPoint x: 49, endPoint y: 75, distance: 39.7
click at [49, 75] on form "**********" at bounding box center [105, 138] width 122 height 273
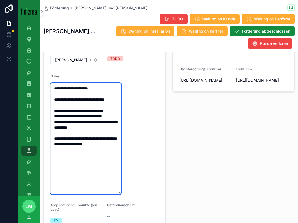
type textarea "**********"
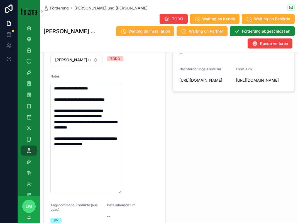
click at [151, 73] on form "**********" at bounding box center [105, 130] width 122 height 256
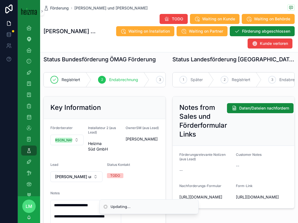
scroll to position [0, 0]
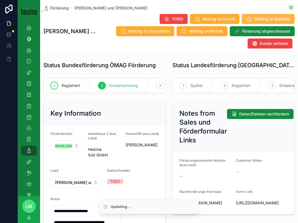
click at [254, 20] on span "Waiting on Behörde" at bounding box center [272, 19] width 36 height 6
click at [61, 9] on span "Förderung" at bounding box center [59, 8] width 19 height 6
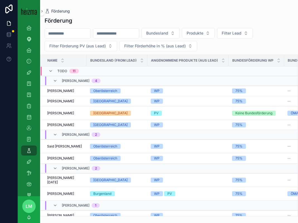
click at [81, 33] on input "scrollable content" at bounding box center [68, 34] width 46 height 8
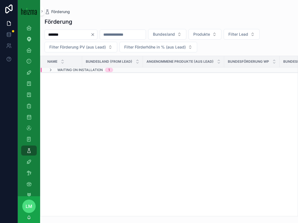
type input "*******"
click at [77, 71] on span "Waiting on Installation" at bounding box center [79, 70] width 45 height 4
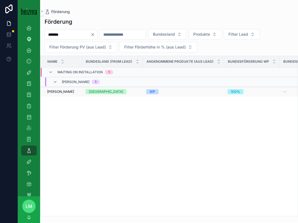
click at [66, 91] on span "Claudia Schaberl" at bounding box center [60, 91] width 27 height 4
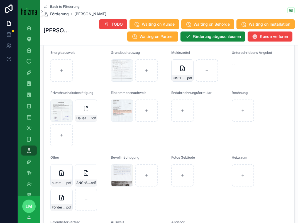
scroll to position [666, 0]
click at [86, 196] on div "scrollable content" at bounding box center [86, 199] width 22 height 22
type input "**********"
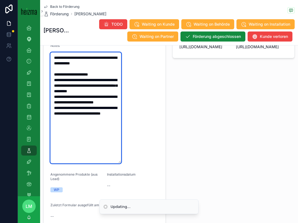
click at [110, 148] on textarea "**********" at bounding box center [85, 107] width 71 height 111
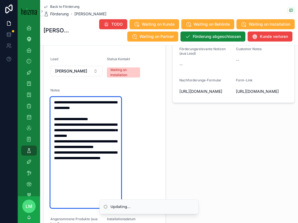
scroll to position [100, 0]
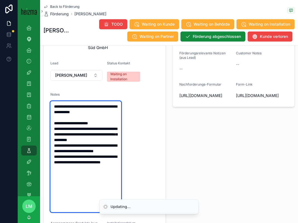
drag, startPoint x: 73, startPoint y: 118, endPoint x: 54, endPoint y: 105, distance: 22.8
click at [54, 105] on textarea "**********" at bounding box center [85, 156] width 71 height 111
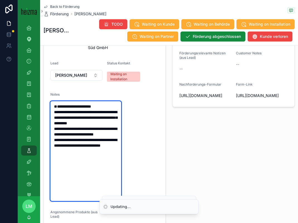
click at [68, 180] on textarea "**********" at bounding box center [85, 151] width 71 height 100
click at [107, 169] on textarea "**********" at bounding box center [85, 151] width 71 height 100
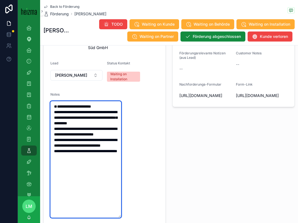
click at [76, 109] on textarea "**********" at bounding box center [85, 159] width 71 height 117
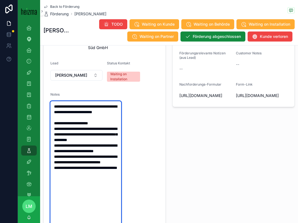
click at [121, 110] on textarea "**********" at bounding box center [85, 167] width 71 height 133
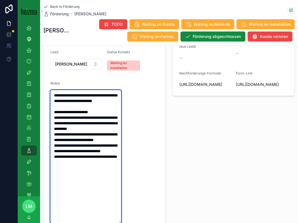
scroll to position [106, 0]
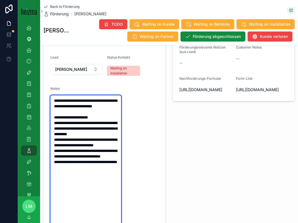
click at [86, 114] on textarea "**********" at bounding box center [85, 161] width 71 height 133
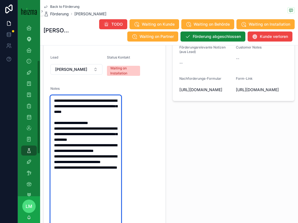
type textarea "**********"
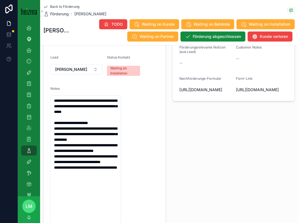
click at [148, 127] on form "**********" at bounding box center [105, 155] width 122 height 287
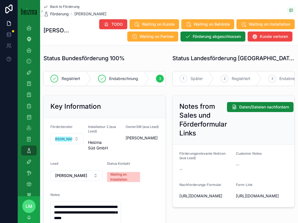
click at [67, 6] on span "Back to Förderung" at bounding box center [64, 6] width 29 height 4
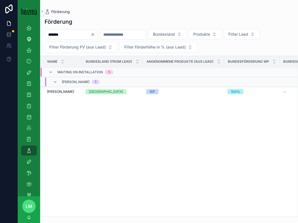
click at [95, 35] on icon "Clear" at bounding box center [93, 34] width 4 height 4
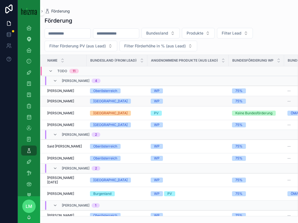
click at [62, 102] on span "[PERSON_NAME]" at bounding box center [60, 101] width 27 height 4
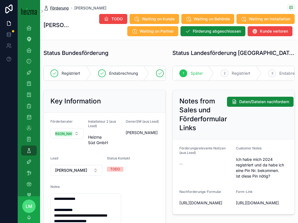
click at [61, 8] on span "Förderung" at bounding box center [59, 8] width 19 height 6
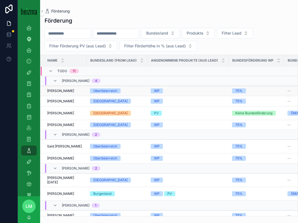
click at [64, 93] on span "Helga Meinhart" at bounding box center [60, 91] width 27 height 4
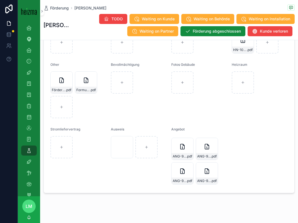
scroll to position [800, 0]
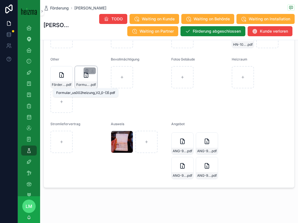
click at [85, 84] on span "Formular_us002heizung_V2_0-(3)" at bounding box center [83, 85] width 14 height 4
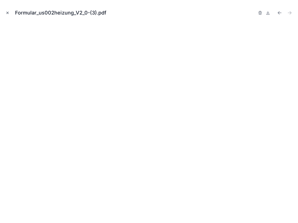
click at [8, 12] on icon "Close modal" at bounding box center [8, 13] width 4 height 4
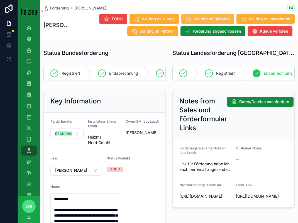
click at [200, 15] on button "Waiting on Behörde" at bounding box center [207, 19] width 53 height 10
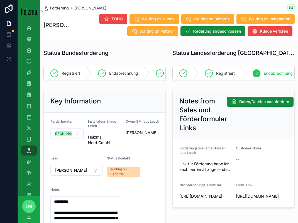
click at [65, 8] on span "Förderung" at bounding box center [59, 8] width 19 height 6
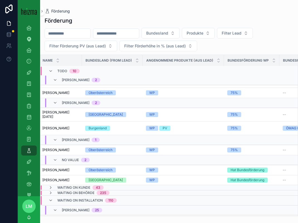
scroll to position [35, 5]
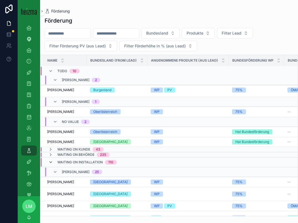
click at [52, 160] on icon "scrollable content" at bounding box center [51, 162] width 4 height 4
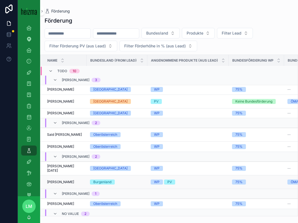
scroll to position [0, 0]
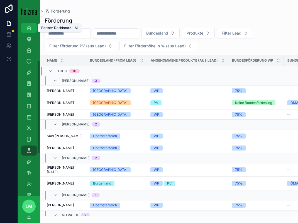
click at [29, 30] on icon "scrollable content" at bounding box center [29, 28] width 6 height 6
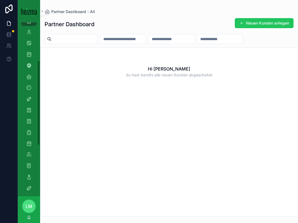
scroll to position [77, 0]
click at [30, 176] on icon "scrollable content" at bounding box center [29, 177] width 6 height 6
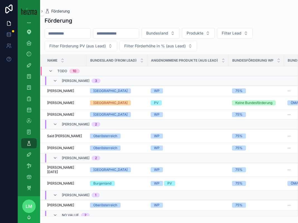
click at [69, 35] on input "scrollable content" at bounding box center [68, 34] width 46 height 8
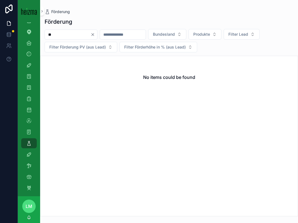
type input "*"
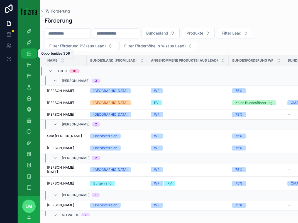
click at [31, 56] on icon "scrollable content" at bounding box center [29, 54] width 6 height 6
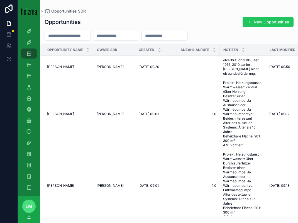
click at [63, 33] on input "scrollable content" at bounding box center [68, 36] width 46 height 8
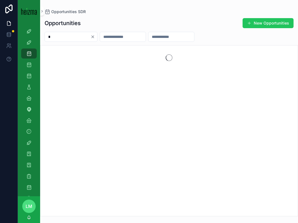
click at [55, 36] on input "*" at bounding box center [68, 37] width 46 height 8
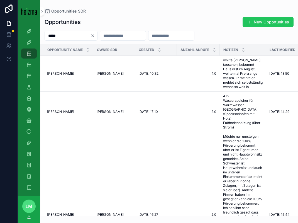
type input "*****"
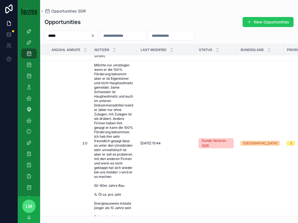
scroll to position [86, 126]
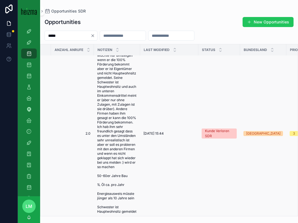
click at [106, 130] on span "Möchte nur umsteigen wenn er die 100% Förderung bekommt aber er ist Eigentümer …" at bounding box center [117, 133] width 40 height 161
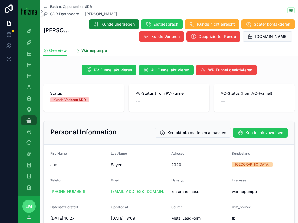
click at [86, 47] on link "Wärmepumpe" at bounding box center [91, 50] width 31 height 11
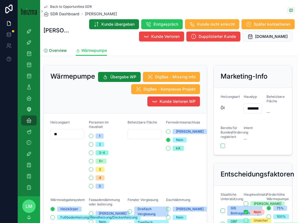
click at [62, 50] on span "Overview" at bounding box center [58, 51] width 18 height 6
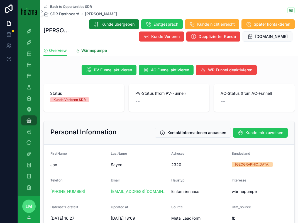
click at [92, 54] on link "Wärmepumpe" at bounding box center [91, 50] width 31 height 11
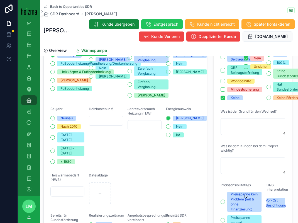
scroll to position [166, 0]
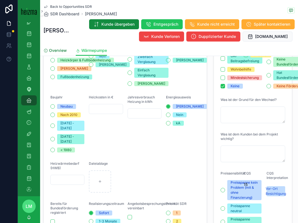
click at [65, 51] on span "Overview" at bounding box center [58, 51] width 18 height 6
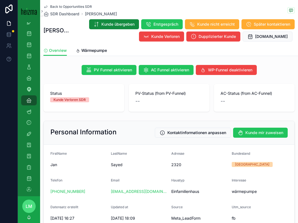
click at [176, 164] on span "2320" at bounding box center [199, 165] width 56 height 6
copy span "2320"
click at [87, 52] on span "Wärmepumpe" at bounding box center [94, 51] width 26 height 6
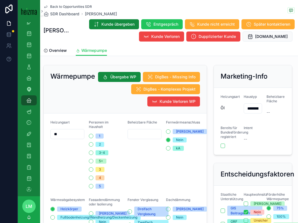
click at [172, 168] on div "Fernwärmeanschluss Ja Nein kA" at bounding box center [183, 154] width 34 height 69
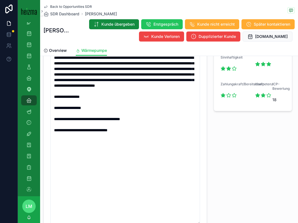
scroll to position [375, 0]
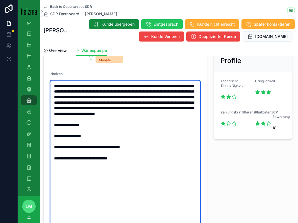
click at [57, 84] on textarea "**********" at bounding box center [125, 167] width 150 height 172
click at [55, 83] on textarea "**********" at bounding box center [125, 167] width 150 height 172
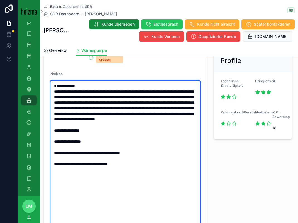
click at [60, 81] on textarea "**********" at bounding box center [125, 167] width 150 height 172
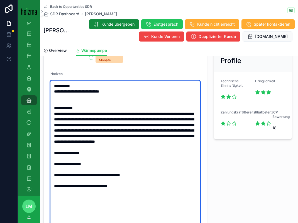
click at [114, 95] on textarea "**********" at bounding box center [125, 167] width 150 height 172
click at [102, 91] on textarea "**********" at bounding box center [125, 167] width 150 height 172
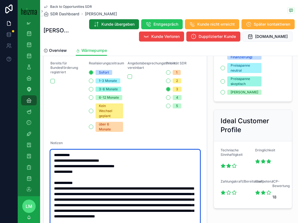
scroll to position [304, 0]
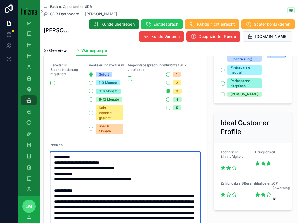
type textarea "**********"
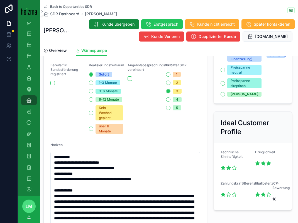
click at [159, 86] on div "Angebotsbesprechungstermin vereinbart" at bounding box center [145, 98] width 34 height 71
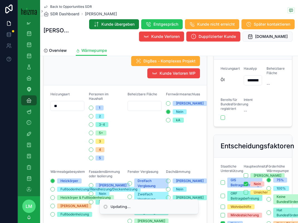
scroll to position [0, 0]
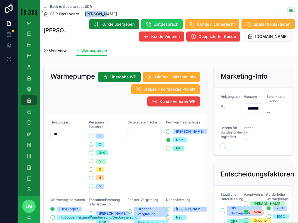
copy span "Jan Sayed"
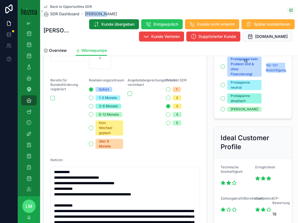
scroll to position [365, 0]
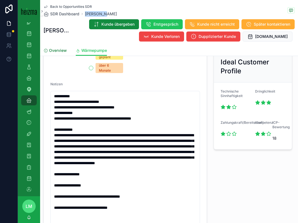
click at [56, 52] on span "Overview" at bounding box center [58, 51] width 18 height 6
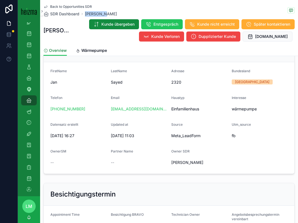
scroll to position [134, 0]
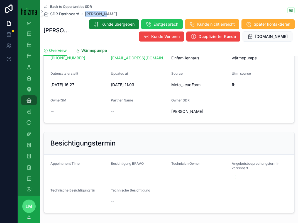
click at [84, 47] on link "Wärmepumpe" at bounding box center [91, 50] width 31 height 11
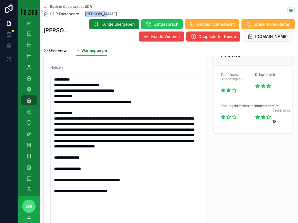
scroll to position [386, 0]
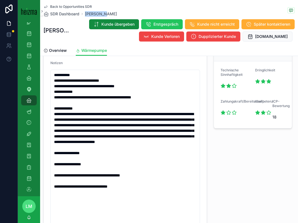
click at [64, 8] on span "Back to Opportunities SDR" at bounding box center [71, 6] width 42 height 4
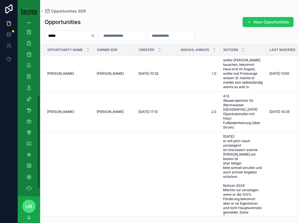
scroll to position [140, 0]
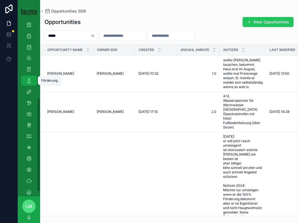
click at [28, 79] on icon "scrollable content" at bounding box center [29, 81] width 6 height 6
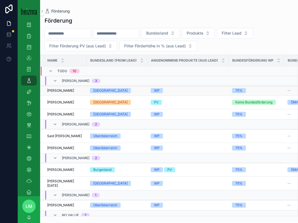
click at [68, 91] on div "Aref Omar Aref Omar" at bounding box center [65, 90] width 36 height 4
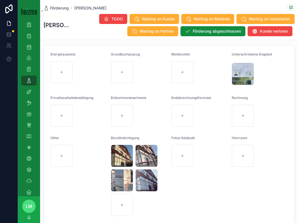
scroll to position [578, 0]
click at [241, 116] on div "scrollable content" at bounding box center [243, 116] width 22 height 22
type input "**********"
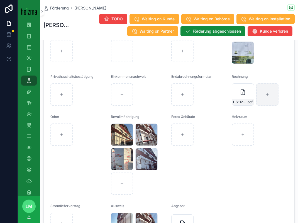
scroll to position [600, 0]
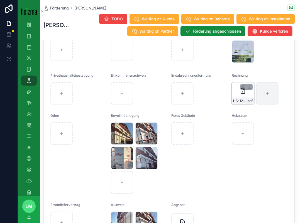
click at [236, 96] on div "HS-1215,-Aref-Omar-Schlussrechnung .pdf" at bounding box center [243, 93] width 22 height 22
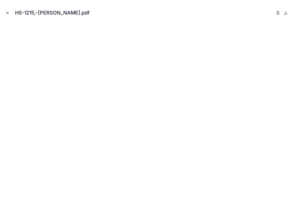
click at [5, 15] on button "Close modal" at bounding box center [7, 13] width 6 height 6
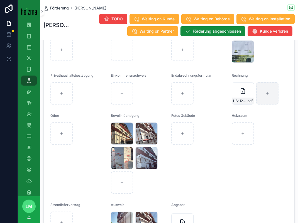
click at [54, 8] on span "Förderung" at bounding box center [59, 8] width 19 height 6
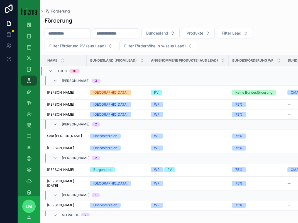
click at [74, 35] on input "scrollable content" at bounding box center [68, 34] width 46 height 8
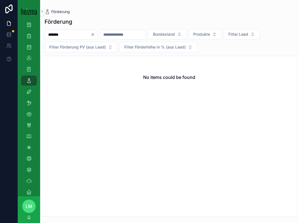
click at [78, 33] on input "*******" at bounding box center [68, 35] width 46 height 8
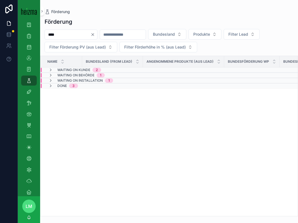
type input "****"
click at [72, 68] on span "Waiting on Kunde" at bounding box center [73, 70] width 33 height 4
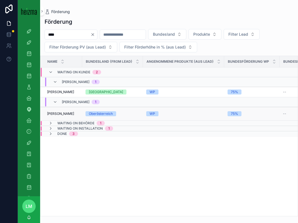
scroll to position [140, 0]
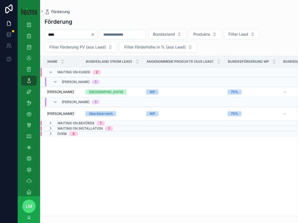
click at [63, 122] on span "Waiting on Behörde" at bounding box center [75, 123] width 37 height 4
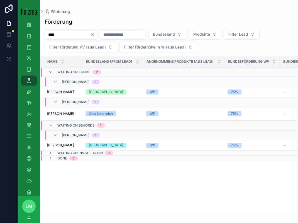
click at [63, 153] on span "Waiting on Installation" at bounding box center [79, 153] width 45 height 4
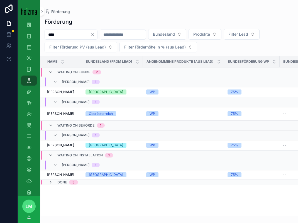
click at [61, 182] on span "Done" at bounding box center [61, 182] width 9 height 4
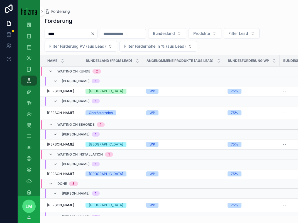
scroll to position [33, 0]
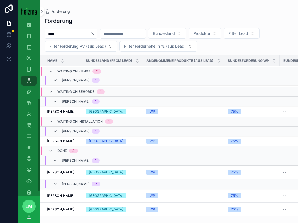
click at [95, 33] on icon "Clear" at bounding box center [93, 34] width 4 height 4
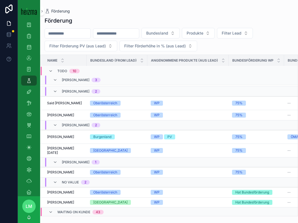
scroll to position [37, 0]
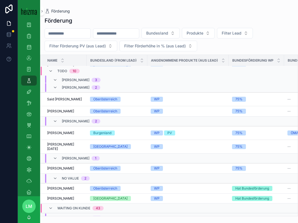
click at [56, 36] on input "scrollable content" at bounding box center [68, 34] width 46 height 8
type input "******"
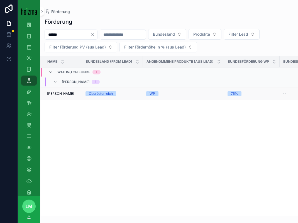
click at [66, 92] on span "[PERSON_NAME]" at bounding box center [60, 93] width 27 height 4
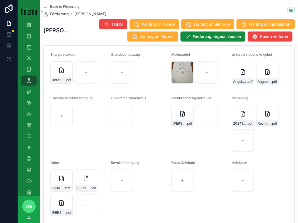
scroll to position [623, 0]
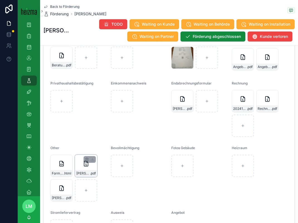
click at [85, 171] on div "[PERSON_NAME] .pdf" at bounding box center [86, 173] width 22 height 7
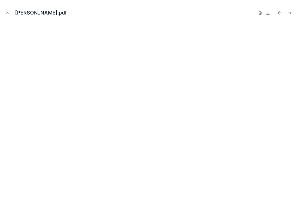
click at [7, 14] on icon "Close modal" at bounding box center [8, 13] width 4 height 4
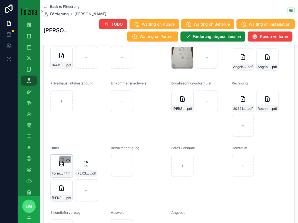
click at [67, 160] on icon "scrollable content" at bounding box center [68, 159] width 4 height 4
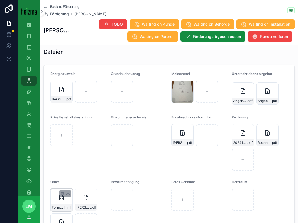
scroll to position [596, 0]
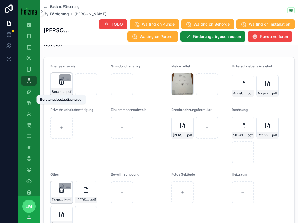
click at [57, 94] on span "Beratungsbestaetigung" at bounding box center [59, 91] width 14 height 4
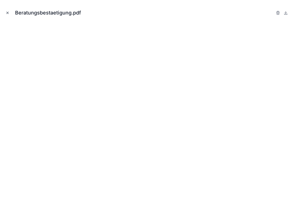
click at [9, 14] on icon "Close modal" at bounding box center [8, 13] width 4 height 4
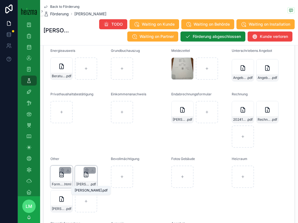
scroll to position [616, 0]
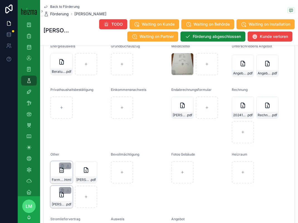
click at [57, 200] on div "[PERSON_NAME] .pdf" at bounding box center [61, 197] width 22 height 22
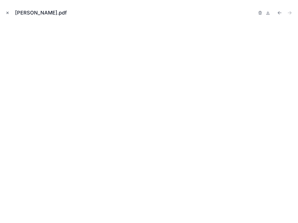
click at [9, 12] on icon "Close modal" at bounding box center [8, 13] width 4 height 4
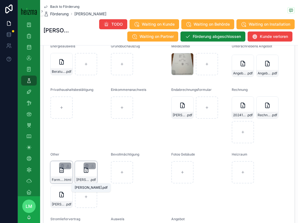
click at [80, 180] on span "[PERSON_NAME]" at bounding box center [83, 180] width 14 height 4
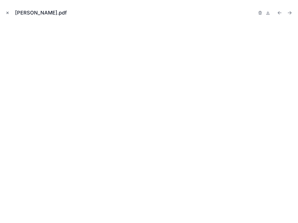
click at [7, 11] on icon "Close modal" at bounding box center [8, 13] width 4 height 4
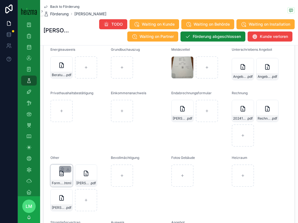
scroll to position [607, 0]
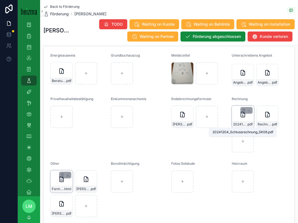
click at [241, 123] on span "20241204_Schlussrechnung_SK06" at bounding box center [240, 124] width 14 height 4
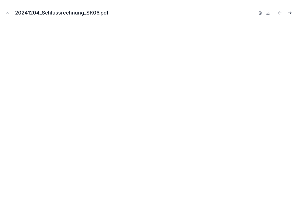
click at [288, 13] on icon "Next file" at bounding box center [289, 13] width 3 height 0
click at [278, 13] on icon "Previous file" at bounding box center [280, 13] width 6 height 6
click at [8, 12] on icon "Close modal" at bounding box center [8, 13] width 2 height 2
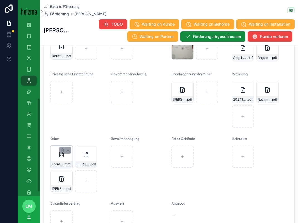
scroll to position [634, 0]
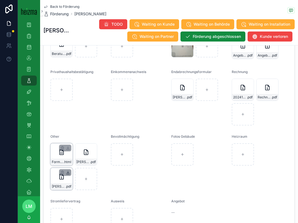
click at [69, 173] on icon "scrollable content" at bounding box center [68, 172] width 4 height 4
click at [93, 148] on icon "scrollable content" at bounding box center [93, 148] width 0 height 2
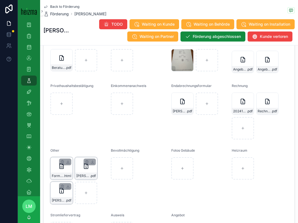
scroll to position [680, 0]
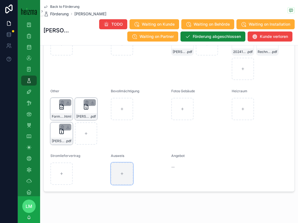
click at [120, 171] on div "scrollable content" at bounding box center [122, 174] width 22 height 22
type input "**********"
click at [61, 102] on icon "scrollable content" at bounding box center [62, 103] width 3 height 3
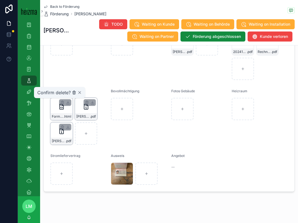
click at [74, 94] on icon "scrollable content" at bounding box center [74, 92] width 4 height 4
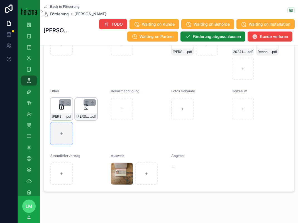
click at [54, 143] on div "scrollable content" at bounding box center [61, 133] width 22 height 22
type input "**********"
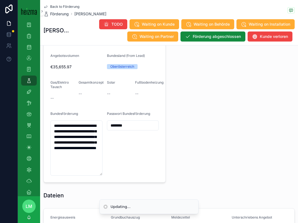
scroll to position [423, 0]
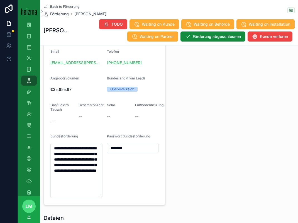
click at [58, 8] on span "Back to Förderung" at bounding box center [64, 6] width 29 height 4
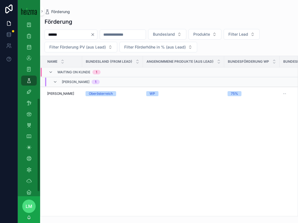
click at [53, 32] on input "******" at bounding box center [68, 35] width 46 height 8
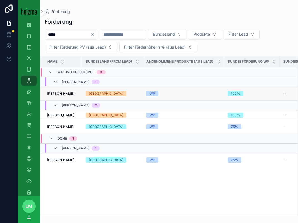
type input "*****"
click at [62, 95] on span "[PERSON_NAME]" at bounding box center [60, 93] width 27 height 4
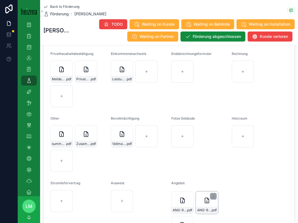
scroll to position [599, 0]
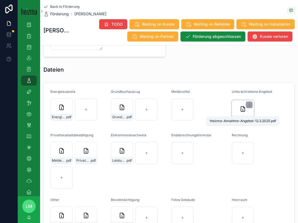
click at [239, 117] on span "Heizma-Annahme-Angebot-12.3.2025" at bounding box center [240, 119] width 14 height 4
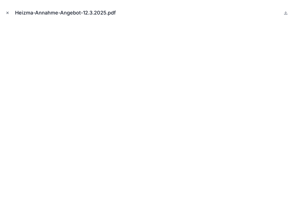
click at [7, 12] on icon "Close modal" at bounding box center [8, 13] width 2 height 2
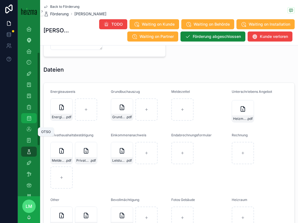
scroll to position [34, 0]
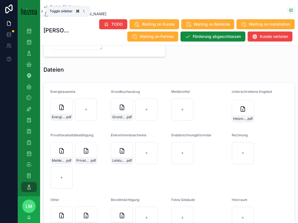
click at [41, 13] on icon "scrollable content" at bounding box center [42, 11] width 4 height 4
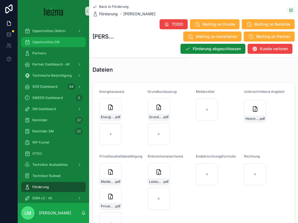
click at [45, 40] on span "Opportunities SM" at bounding box center [45, 42] width 27 height 4
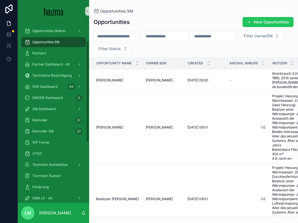
click at [110, 36] on input "scrollable content" at bounding box center [117, 36] width 46 height 8
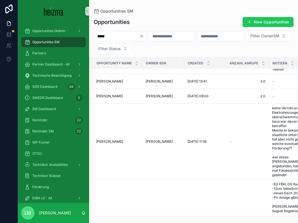
scroll to position [228, 0]
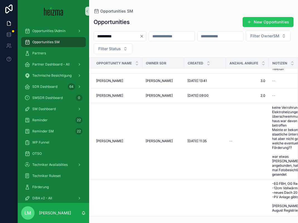
type input "**********"
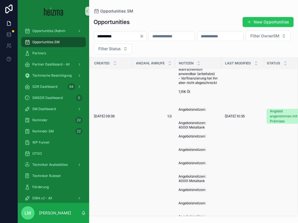
scroll to position [58, 70]
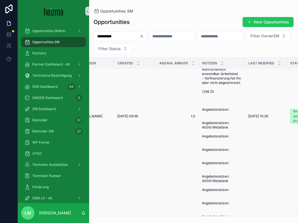
click at [221, 147] on span "17.05. - MB 1, [PERSON_NAME] - 60m2 pro Ebene, Haus aus 1970er, 2000L Ölverbrau…" at bounding box center [222, 116] width 40 height 205
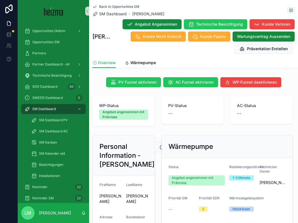
click at [130, 63] on div "Wärmepumpe" at bounding box center [140, 63] width 31 height 6
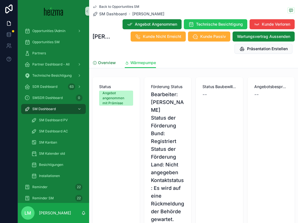
click at [107, 60] on span "Overview" at bounding box center [107, 63] width 18 height 6
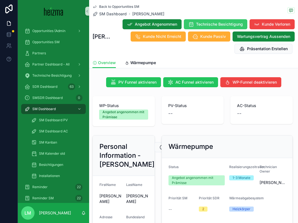
click at [243, 24] on span "Technische Besichtigung" at bounding box center [219, 24] width 47 height 6
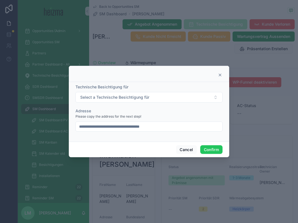
click at [163, 126] on input "**********" at bounding box center [149, 127] width 147 height 8
click at [220, 74] on icon at bounding box center [220, 75] width 2 height 2
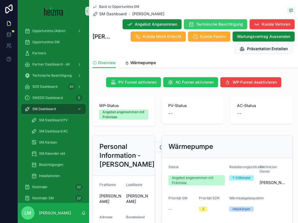
click at [243, 22] on span "Technische Besichtigung" at bounding box center [219, 24] width 47 height 6
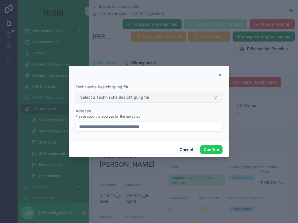
click at [137, 97] on span "Select a Technische Besichtigung für" at bounding box center [114, 98] width 69 height 6
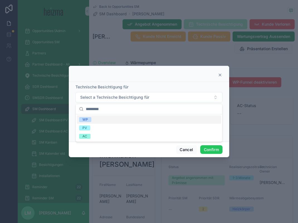
click at [109, 120] on div "WP" at bounding box center [149, 119] width 144 height 8
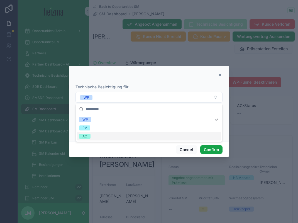
click at [210, 152] on button "Confirm" at bounding box center [211, 149] width 22 height 9
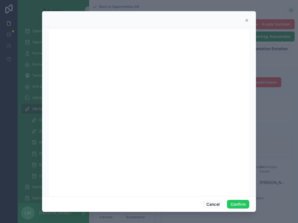
click at [248, 20] on icon at bounding box center [247, 20] width 4 height 4
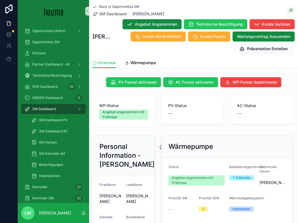
click at [123, 6] on span "Back to Opportunities SM" at bounding box center [119, 6] width 40 height 4
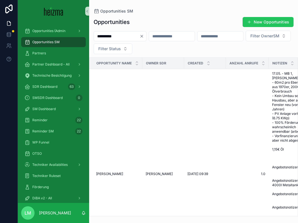
click at [115, 34] on input "**********" at bounding box center [117, 36] width 46 height 8
type input "*******"
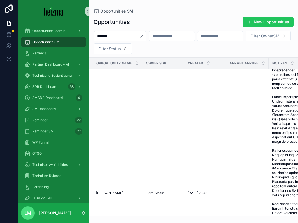
scroll to position [268, 0]
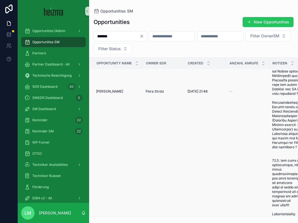
click at [108, 96] on td "[PERSON_NAME] [PERSON_NAME]" at bounding box center [115, 91] width 53 height 379
click at [105, 92] on span "[PERSON_NAME]" at bounding box center [109, 91] width 27 height 4
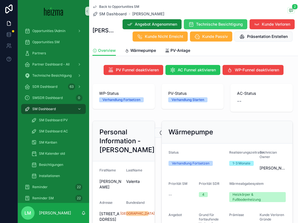
click at [243, 25] on span "Technische Besichtigung" at bounding box center [219, 24] width 47 height 6
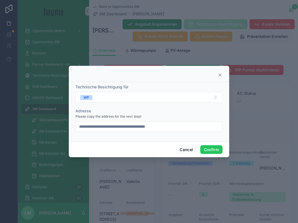
click at [137, 127] on input "**********" at bounding box center [149, 127] width 147 height 8
click at [221, 151] on button "Confirm" at bounding box center [211, 149] width 22 height 9
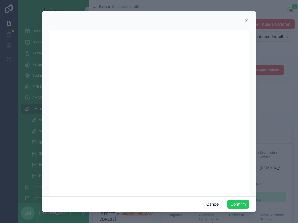
click at [247, 23] on div at bounding box center [149, 19] width 214 height 16
click at [245, 20] on icon at bounding box center [247, 20] width 4 height 4
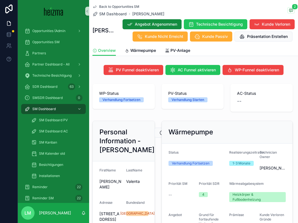
click at [127, 6] on span "Back to Opportunities SM" at bounding box center [119, 6] width 40 height 4
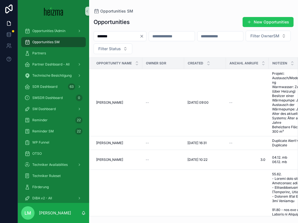
click at [121, 36] on input "*******" at bounding box center [117, 36] width 46 height 8
type input "**********"
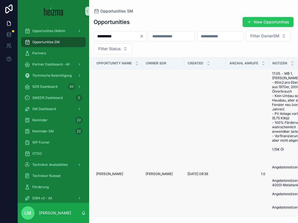
click at [111, 172] on span "[PERSON_NAME]" at bounding box center [109, 174] width 27 height 4
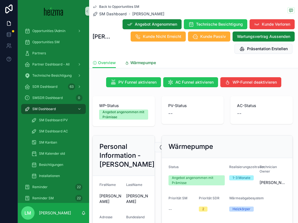
click at [148, 64] on span "Wärmepumpe" at bounding box center [143, 63] width 26 height 6
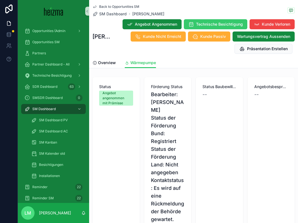
click at [243, 26] on span "Technische Besichtigung" at bounding box center [219, 24] width 47 height 6
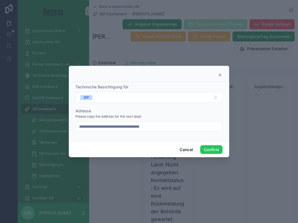
click at [122, 127] on input "**********" at bounding box center [149, 127] width 147 height 8
click at [214, 151] on button "Confirm" at bounding box center [211, 149] width 22 height 9
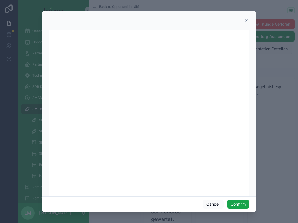
click at [241, 204] on button "Confirm" at bounding box center [238, 204] width 22 height 9
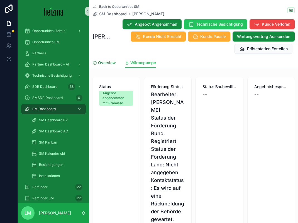
click at [106, 64] on span "Overview" at bounding box center [107, 63] width 18 height 6
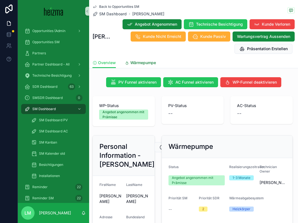
click at [135, 64] on span "Wärmepumpe" at bounding box center [143, 63] width 26 height 6
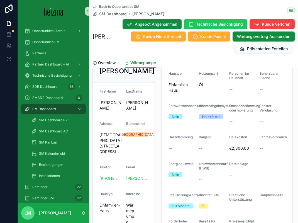
scroll to position [188, 0]
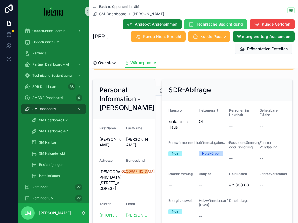
click at [243, 26] on button "Technische Besichtigung" at bounding box center [216, 24] width 64 height 10
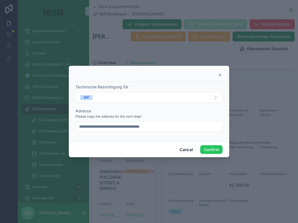
click at [222, 74] on icon at bounding box center [220, 75] width 4 height 4
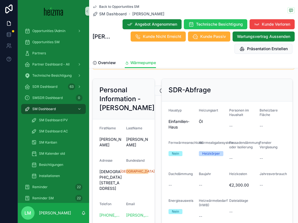
click at [105, 4] on div "Back to Opportunities SM SM Dashboard [PERSON_NAME] [PERSON_NAME] Angebot Angen…" at bounding box center [194, 28] width 202 height 57
click at [105, 4] on span "Back to Opportunities SM" at bounding box center [119, 6] width 40 height 4
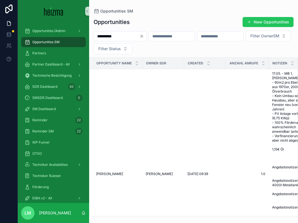
click at [126, 32] on div "**********" at bounding box center [120, 36] width 53 height 10
click at [125, 33] on input "**********" at bounding box center [117, 36] width 46 height 8
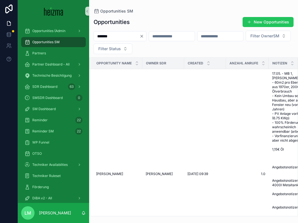
type input "*******"
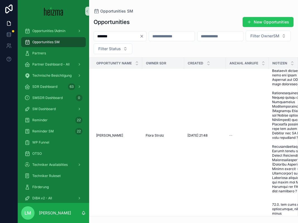
scroll to position [223, 0]
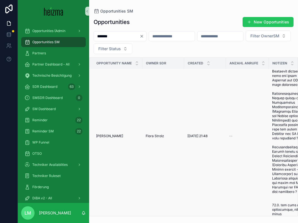
click at [110, 138] on span "[PERSON_NAME]" at bounding box center [109, 136] width 27 height 4
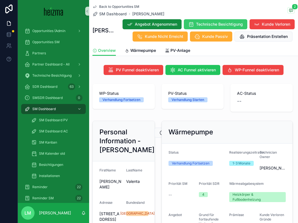
click at [243, 26] on span "Technische Besichtigung" at bounding box center [219, 24] width 47 height 6
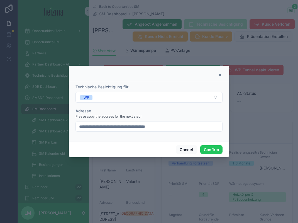
click at [184, 125] on input "**********" at bounding box center [149, 127] width 147 height 8
click at [212, 145] on button "Confirm" at bounding box center [211, 149] width 22 height 9
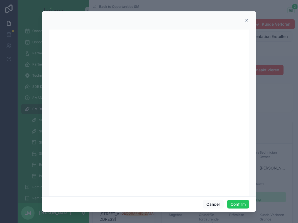
click at [246, 20] on icon at bounding box center [247, 20] width 2 height 2
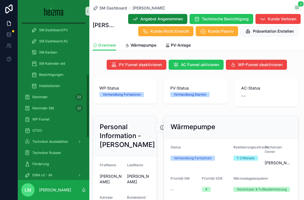
scroll to position [128, 0]
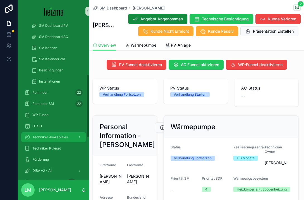
click at [47, 139] on span "Techniker Availabilties" at bounding box center [49, 137] width 35 height 4
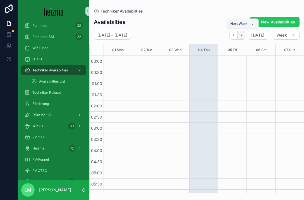
click at [242, 37] on icon "Next" at bounding box center [241, 35] width 4 height 4
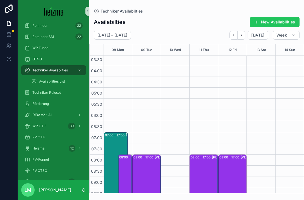
scroll to position [110, 0]
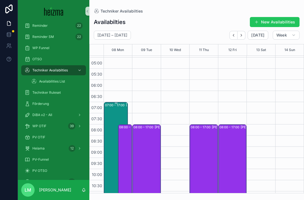
click at [110, 107] on div "07:00 – 17:00" at bounding box center [115, 105] width 21 height 6
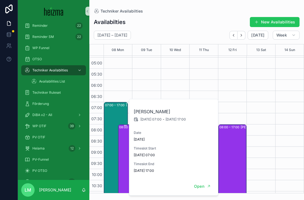
click at [124, 145] on div "08:00 – 14:00 Philipp Pannosch" at bounding box center [125, 191] width 13 height 133
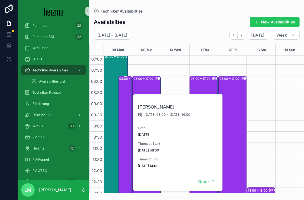
scroll to position [161, 0]
